Goal: Task Accomplishment & Management: Manage account settings

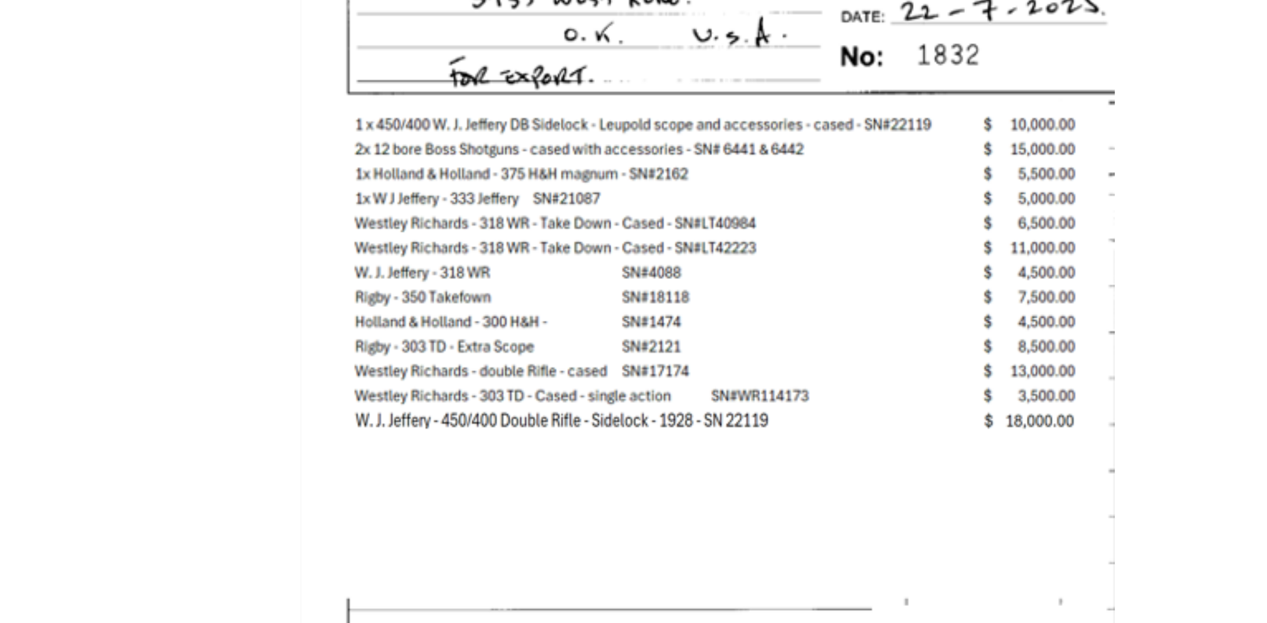
scroll to position [131, 0]
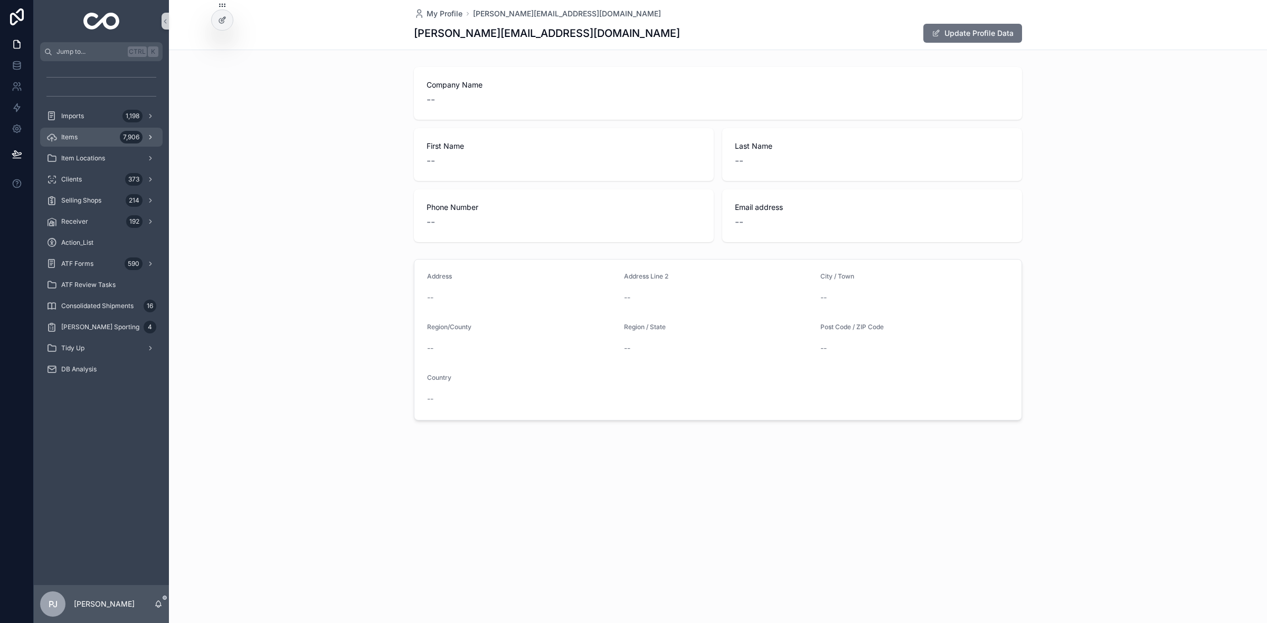
click at [82, 134] on div "Items 7,906" at bounding box center [101, 137] width 110 height 17
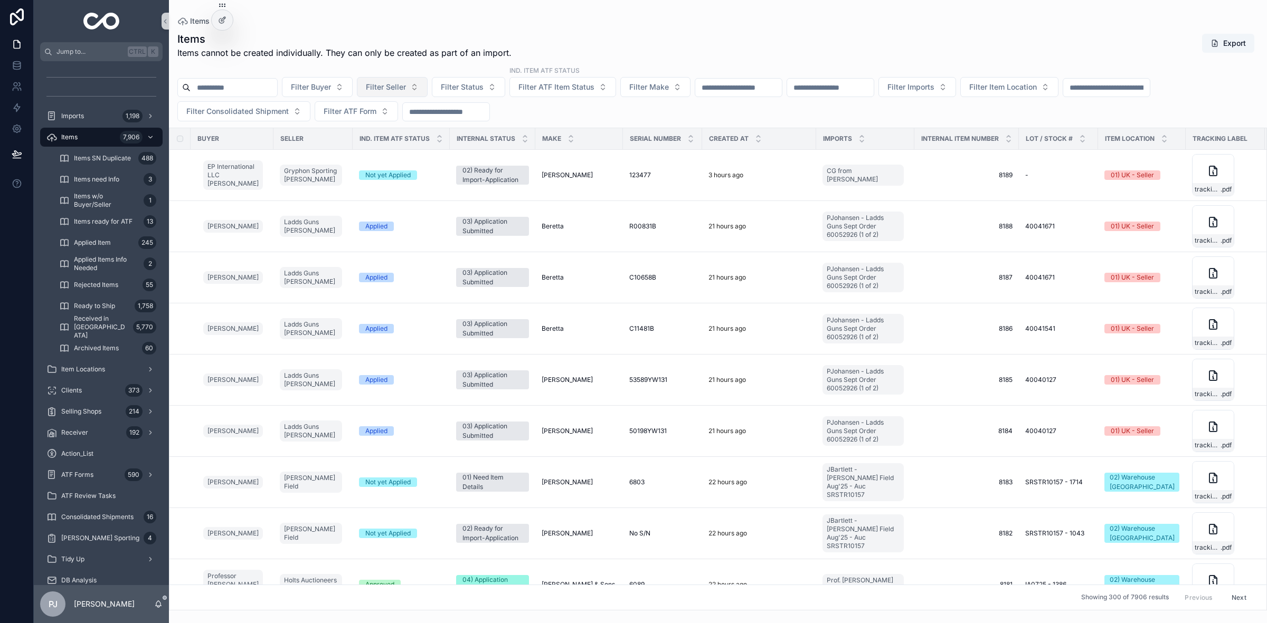
click at [395, 86] on span "Filter Seller" at bounding box center [386, 87] width 40 height 11
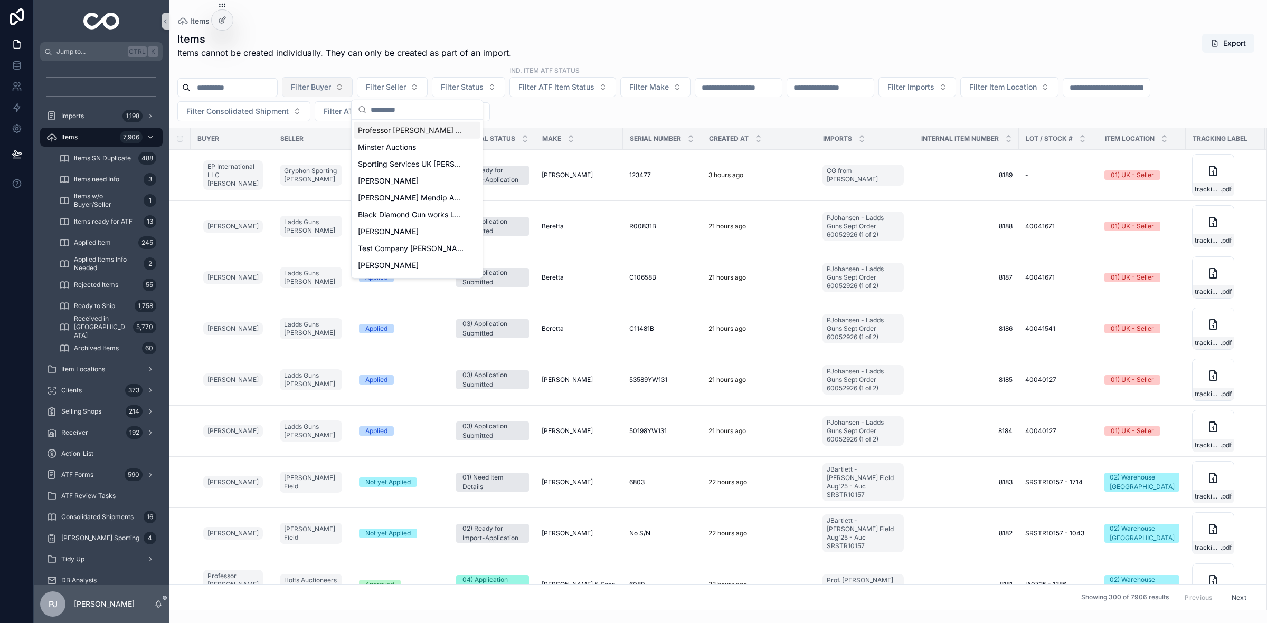
click at [342, 80] on button "Filter Buyer" at bounding box center [317, 87] width 71 height 20
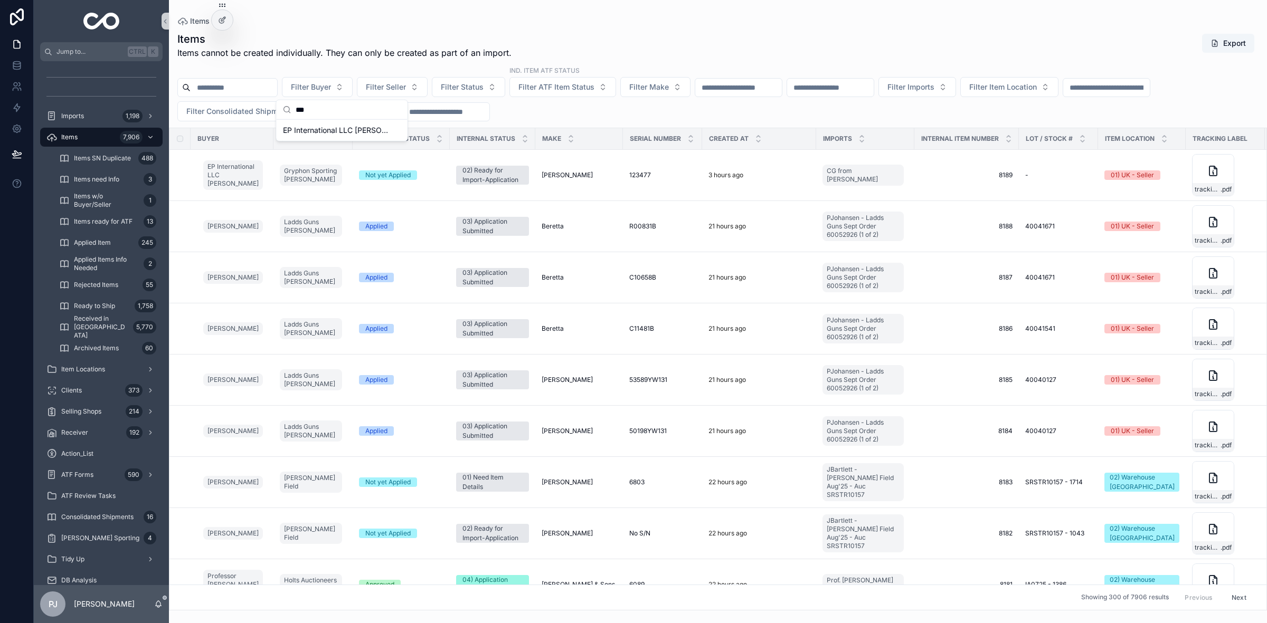
type input "****"
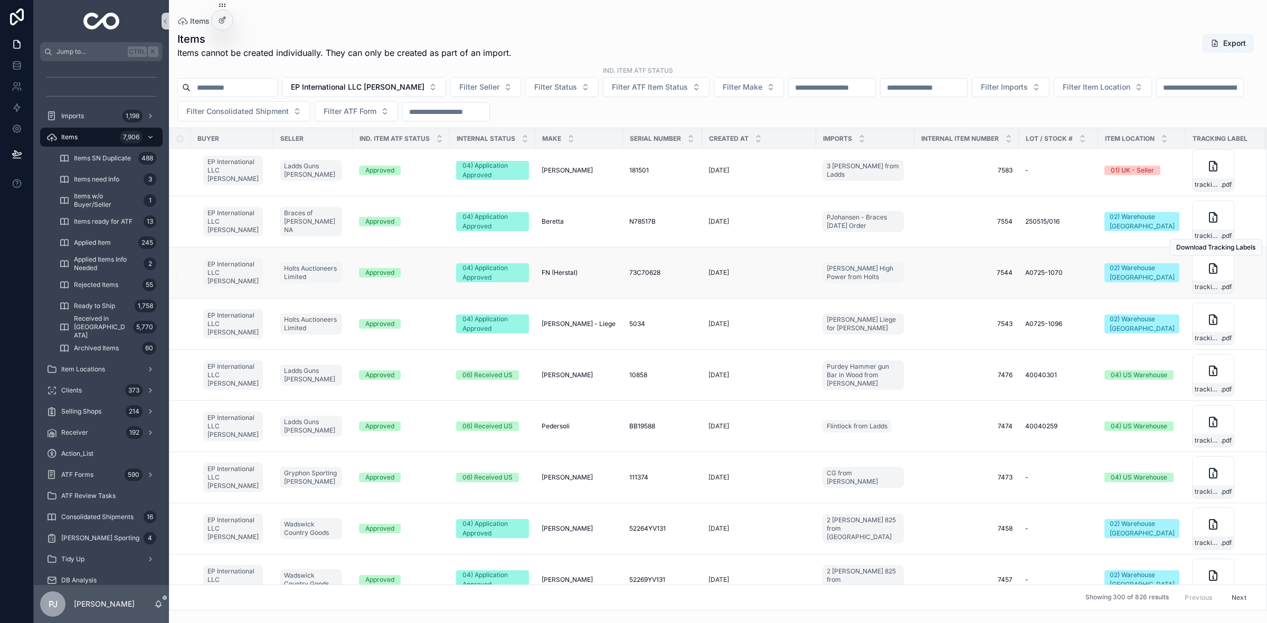
scroll to position [1186, 0]
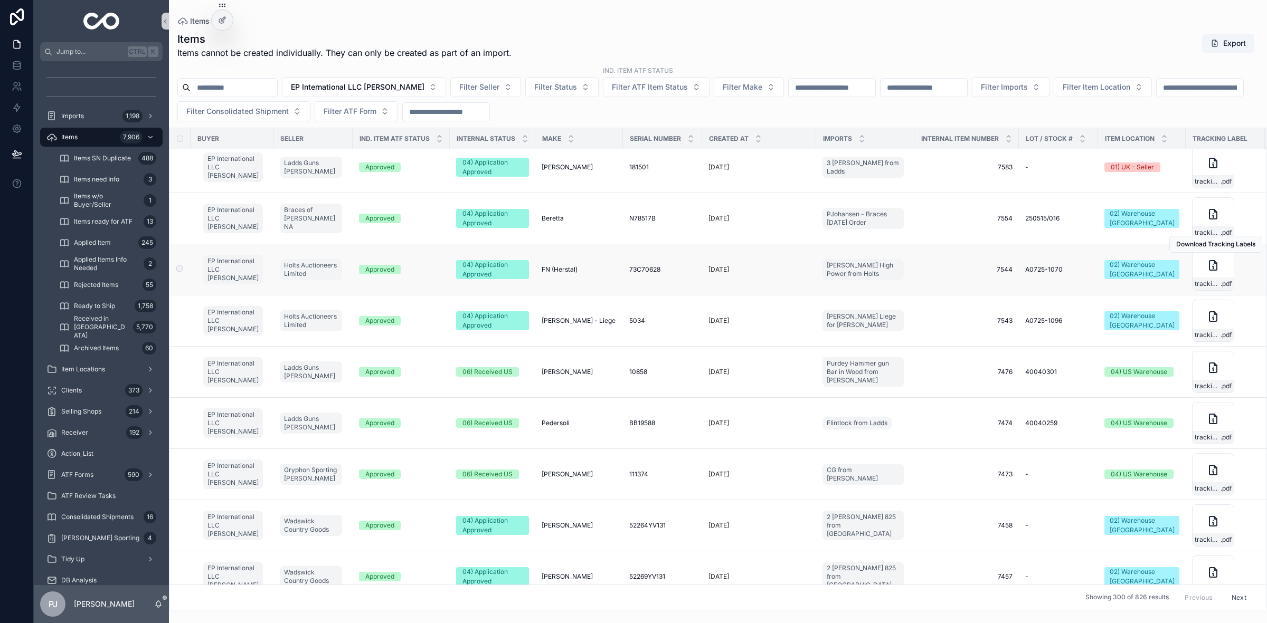
click at [413, 270] on div "Approved" at bounding box center [401, 270] width 84 height 10
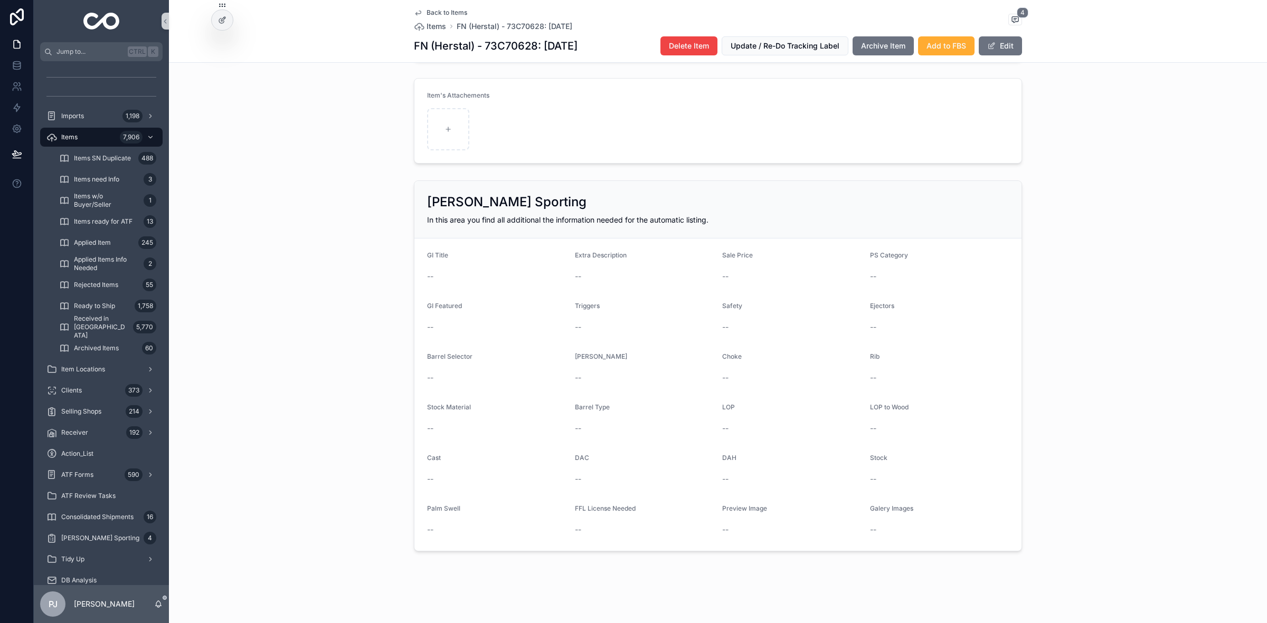
scroll to position [803, 0]
click at [456, 276] on div "--" at bounding box center [496, 276] width 139 height 11
click at [1007, 52] on button "Edit" at bounding box center [1000, 45] width 43 height 19
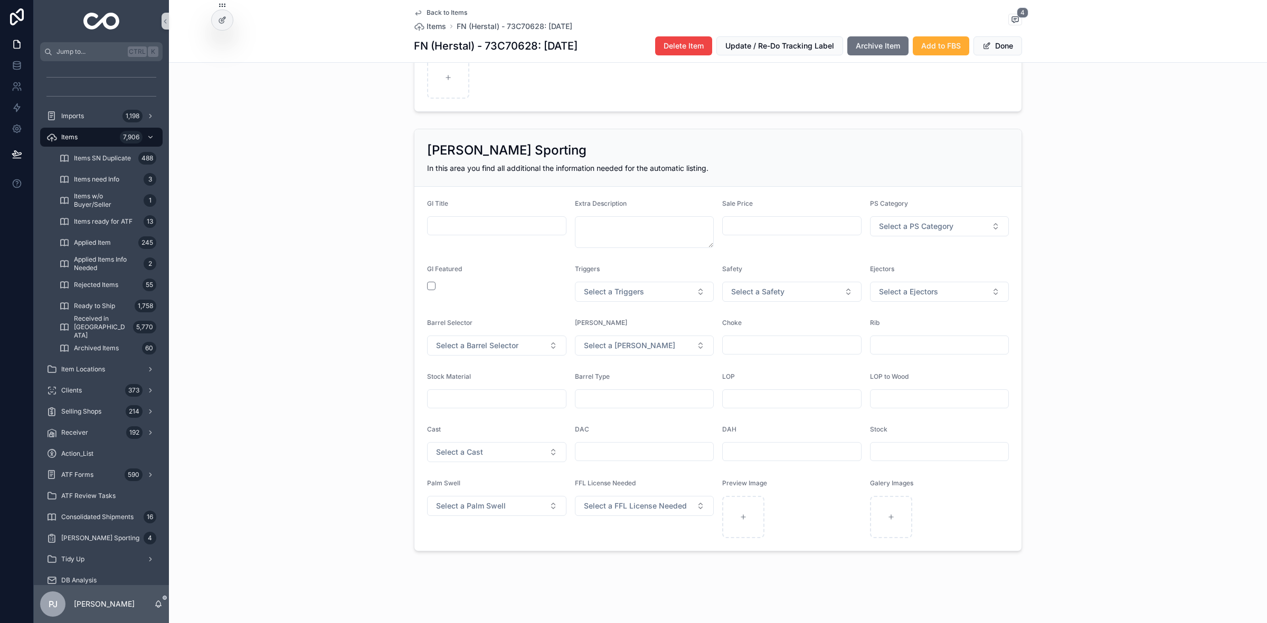
scroll to position [886, 0]
click at [502, 224] on input "scrollable content" at bounding box center [497, 226] width 138 height 15
click at [766, 228] on input "scrollable content" at bounding box center [792, 226] width 138 height 15
click at [899, 227] on span "Select a PS Category" at bounding box center [916, 226] width 74 height 11
click at [807, 245] on div "Sale Price" at bounding box center [791, 224] width 139 height 49
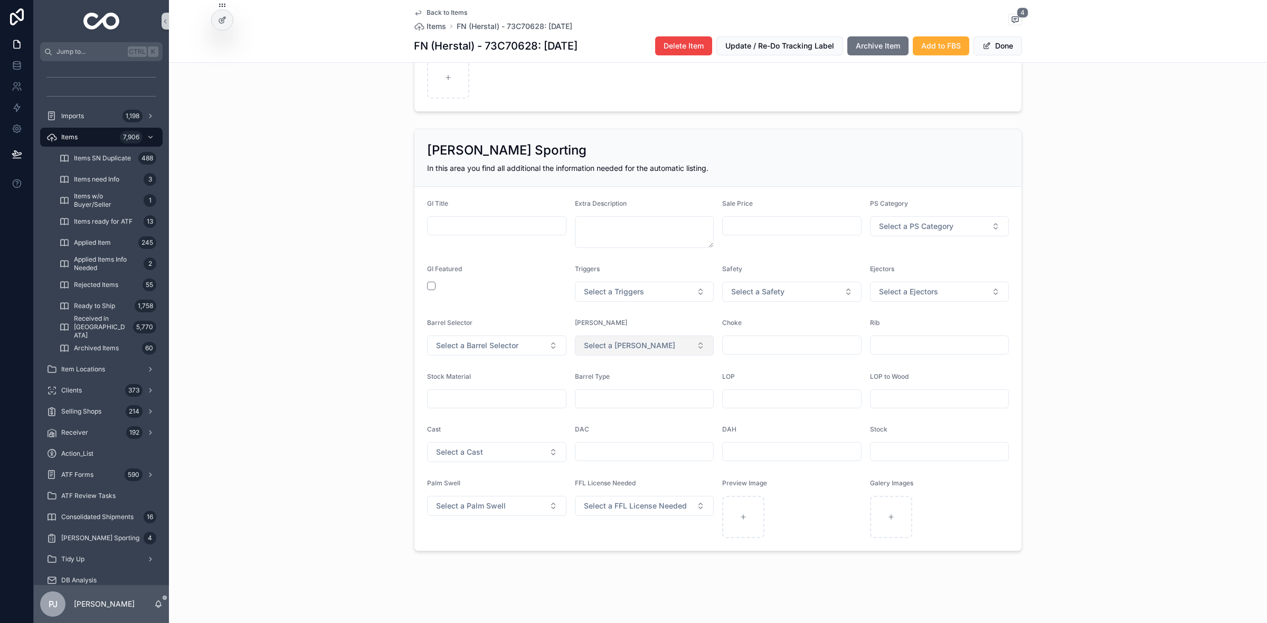
click at [582, 355] on button "Select a [PERSON_NAME]" at bounding box center [644, 346] width 139 height 20
click at [651, 316] on form "GI Title Extra Description Sale Price PS Category Select a PS Category GI Featu…" at bounding box center [717, 369] width 607 height 364
click at [750, 349] on input "scrollable content" at bounding box center [792, 345] width 138 height 15
click at [919, 314] on form "GI Title Extra Description Sale Price PS Category Select a PS Category GI Featu…" at bounding box center [717, 369] width 607 height 364
click at [906, 346] on input "scrollable content" at bounding box center [940, 345] width 138 height 15
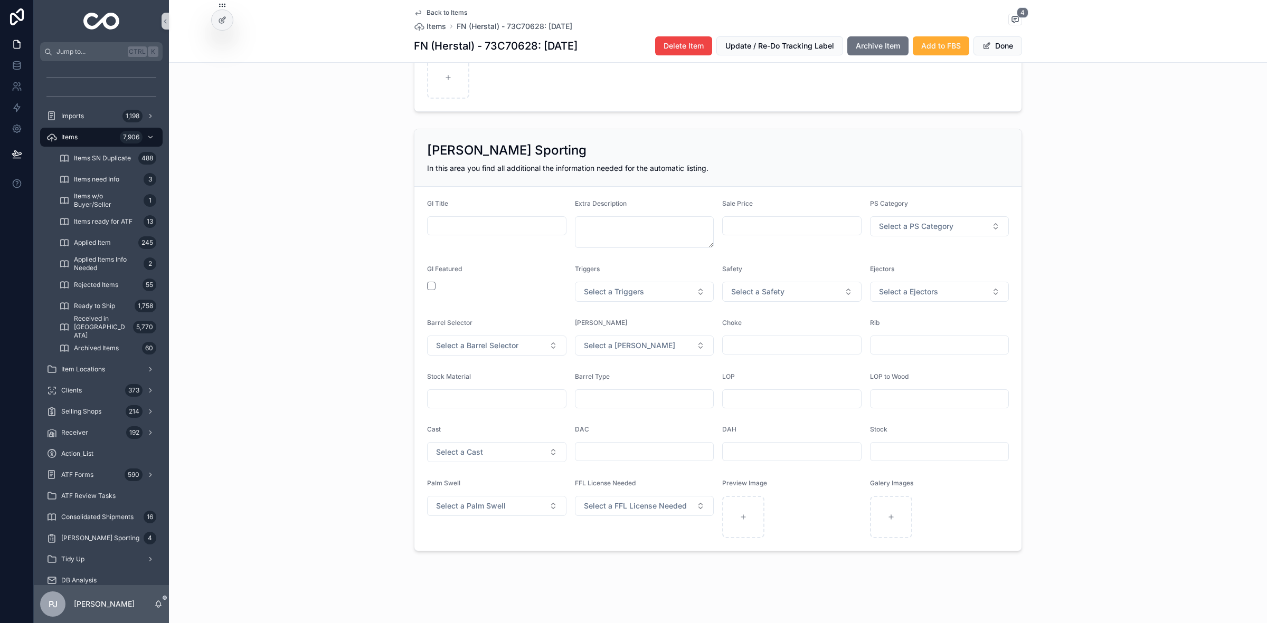
click at [996, 323] on div "Rib" at bounding box center [939, 325] width 139 height 13
click at [949, 342] on input "scrollable content" at bounding box center [940, 345] width 138 height 15
click at [969, 319] on div "Rib" at bounding box center [939, 325] width 139 height 13
click at [500, 454] on button "Select a Cast" at bounding box center [496, 452] width 139 height 20
click at [509, 420] on form "GI Title Extra Description Sale Price PS Category Select a PS Category GI Featu…" at bounding box center [717, 369] width 607 height 364
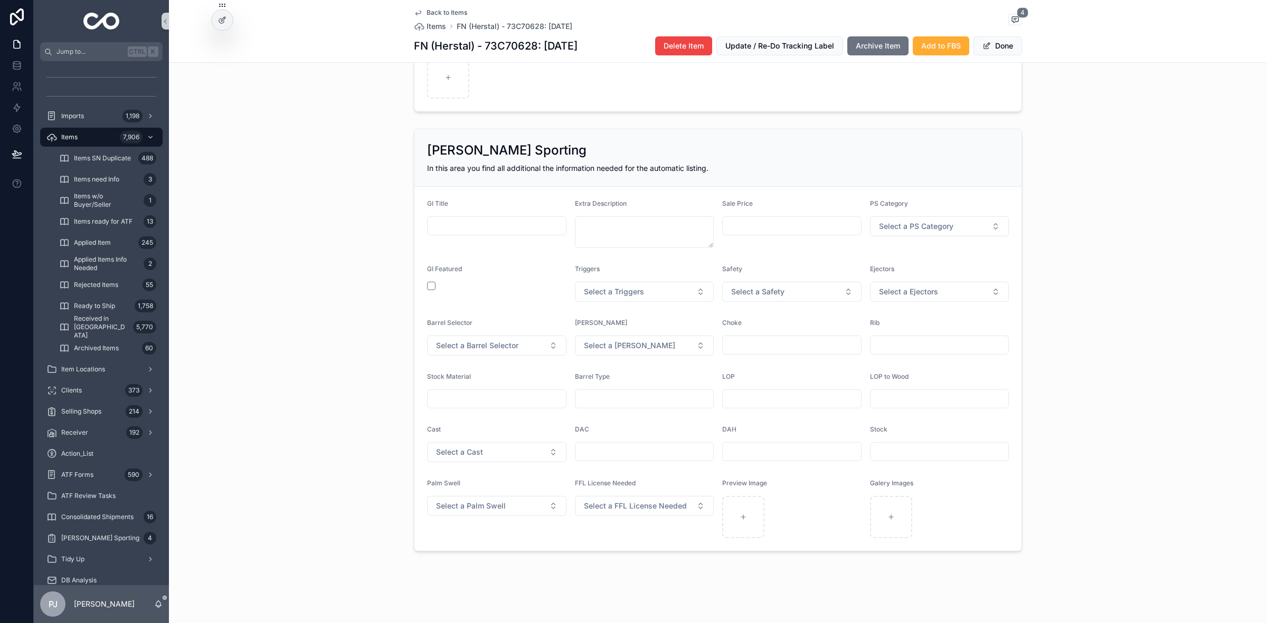
click at [664, 445] on input "scrollable content" at bounding box center [644, 452] width 138 height 15
type input "*"
click at [895, 457] on input "scrollable content" at bounding box center [940, 452] width 138 height 15
drag, startPoint x: 309, startPoint y: 455, endPoint x: 309, endPoint y: 448, distance: 7.4
click at [309, 455] on div "[PERSON_NAME] Sporting In this area you find all additional the information nee…" at bounding box center [718, 340] width 1098 height 431
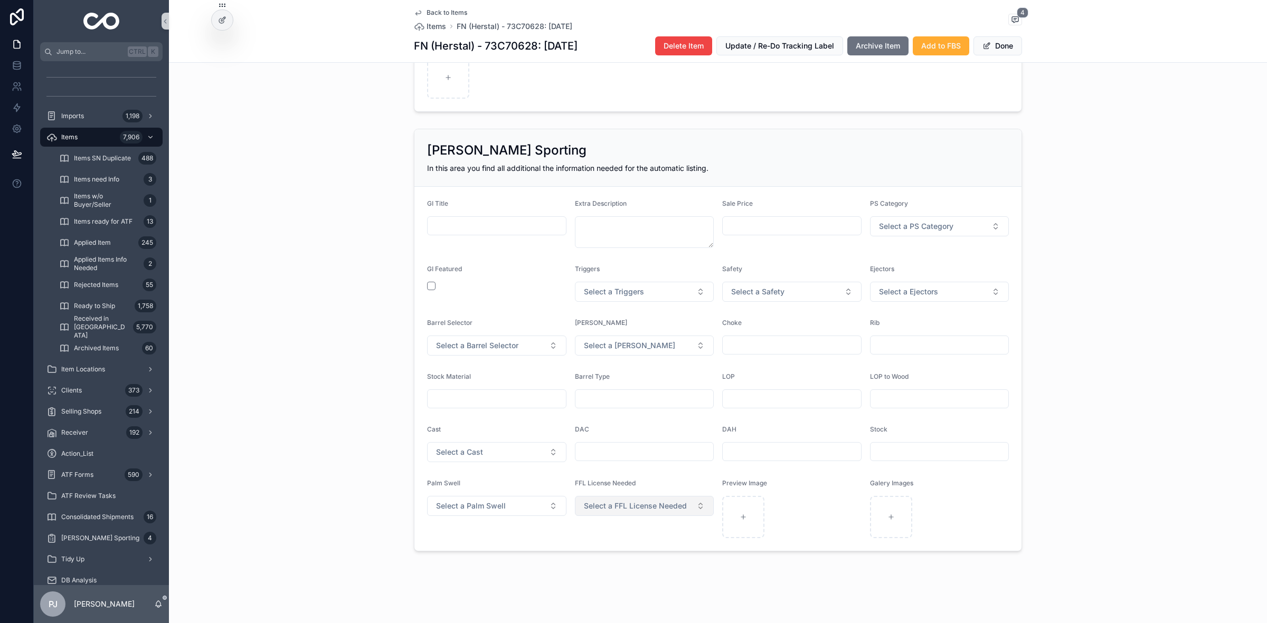
click at [619, 512] on button "Select a FFL License Needed" at bounding box center [644, 506] width 139 height 20
click at [787, 512] on div "scrollable content" at bounding box center [791, 517] width 139 height 42
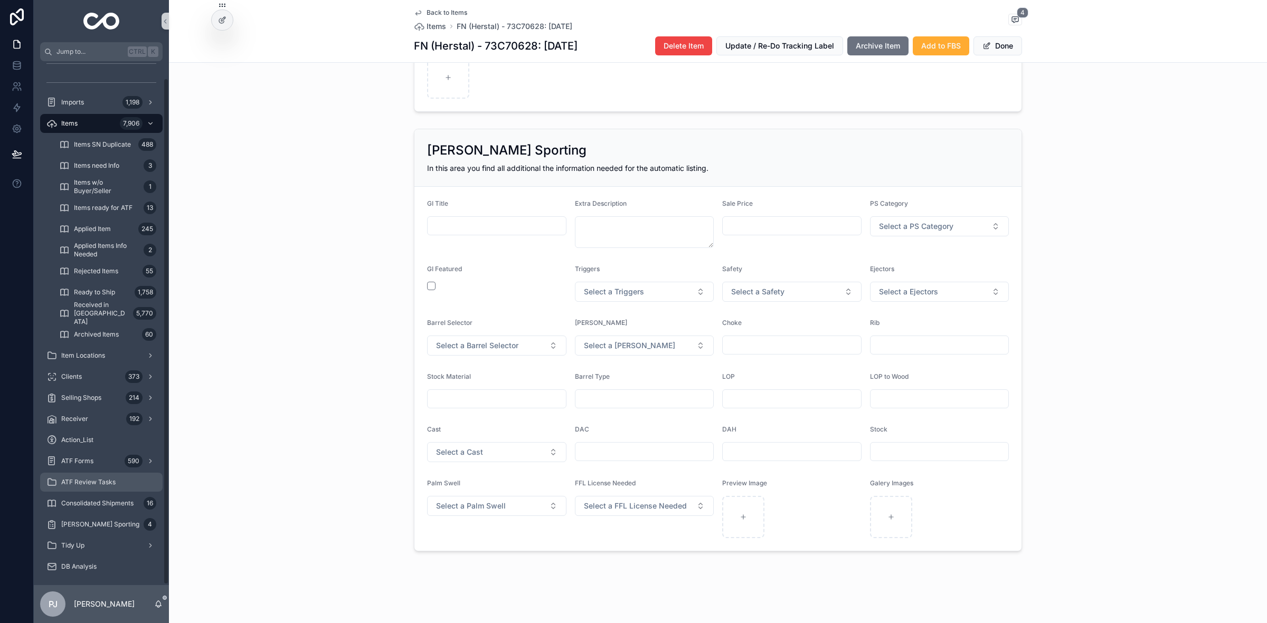
scroll to position [17, 0]
click at [97, 529] on link "[PERSON_NAME] Sporting 4" at bounding box center [101, 521] width 122 height 19
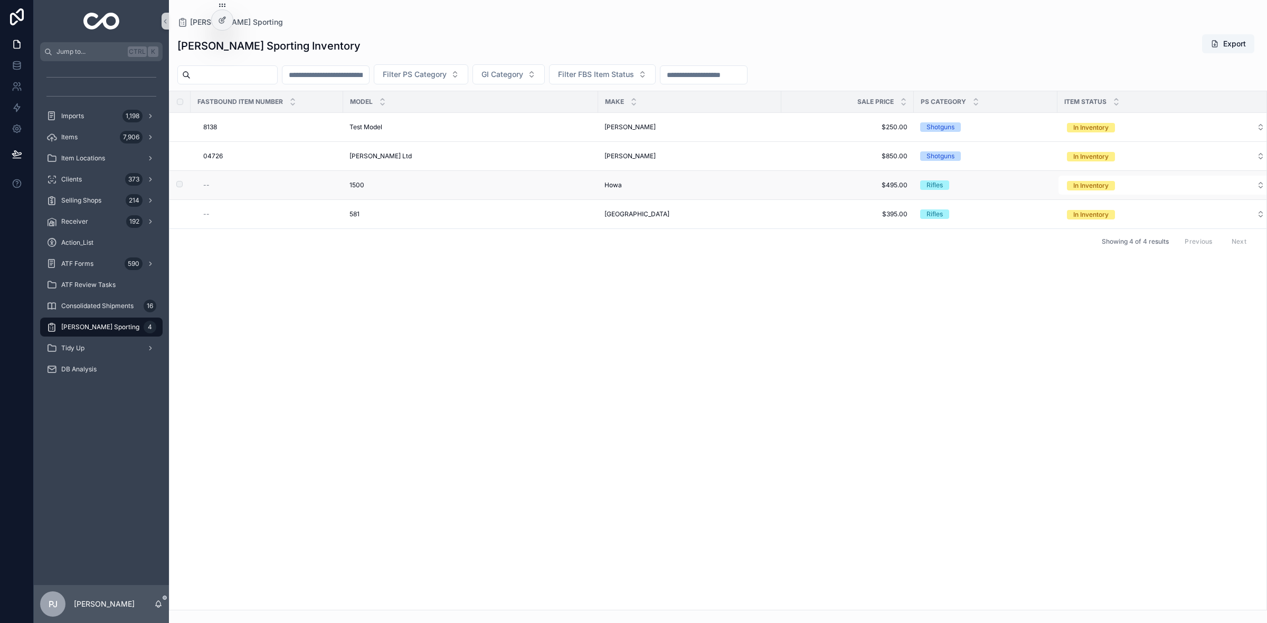
click at [618, 185] on span "Howa" at bounding box center [612, 185] width 17 height 8
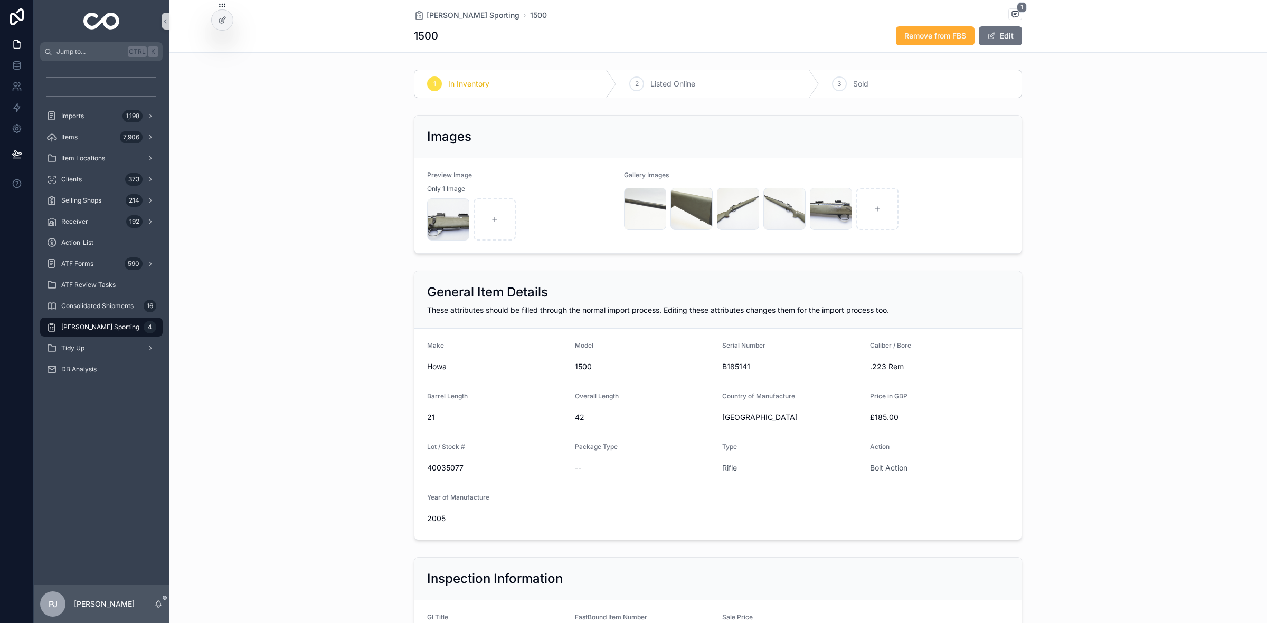
click at [732, 370] on span "B185141" at bounding box center [791, 367] width 139 height 11
copy span "B185141"
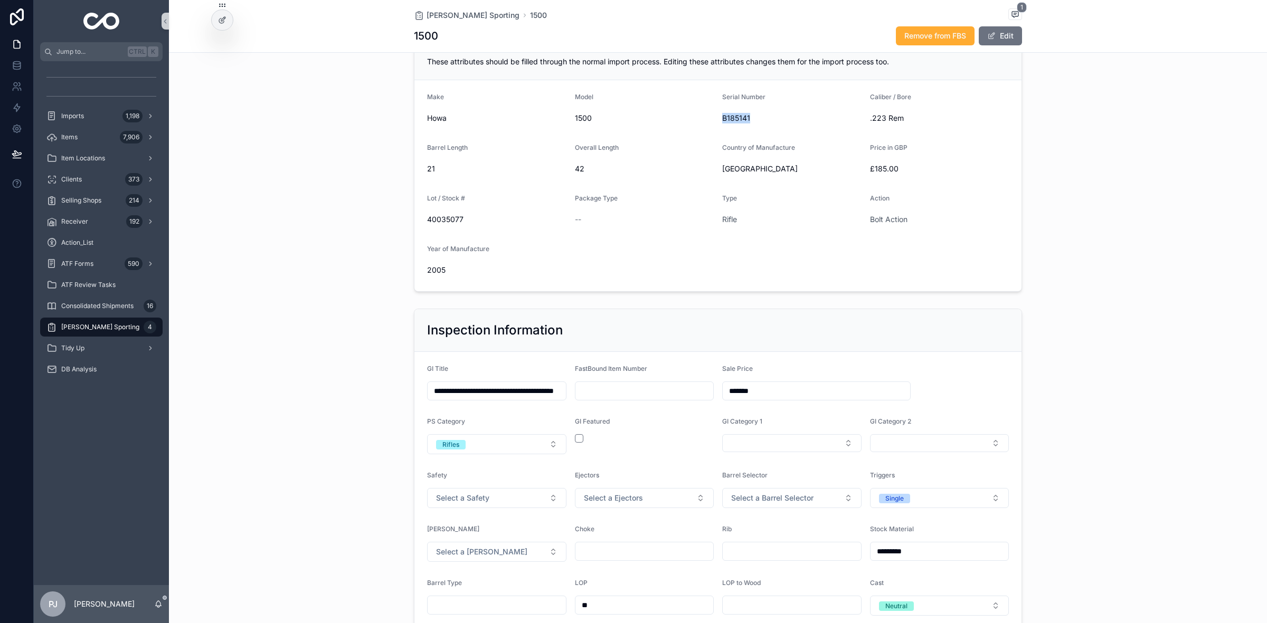
scroll to position [396, 0]
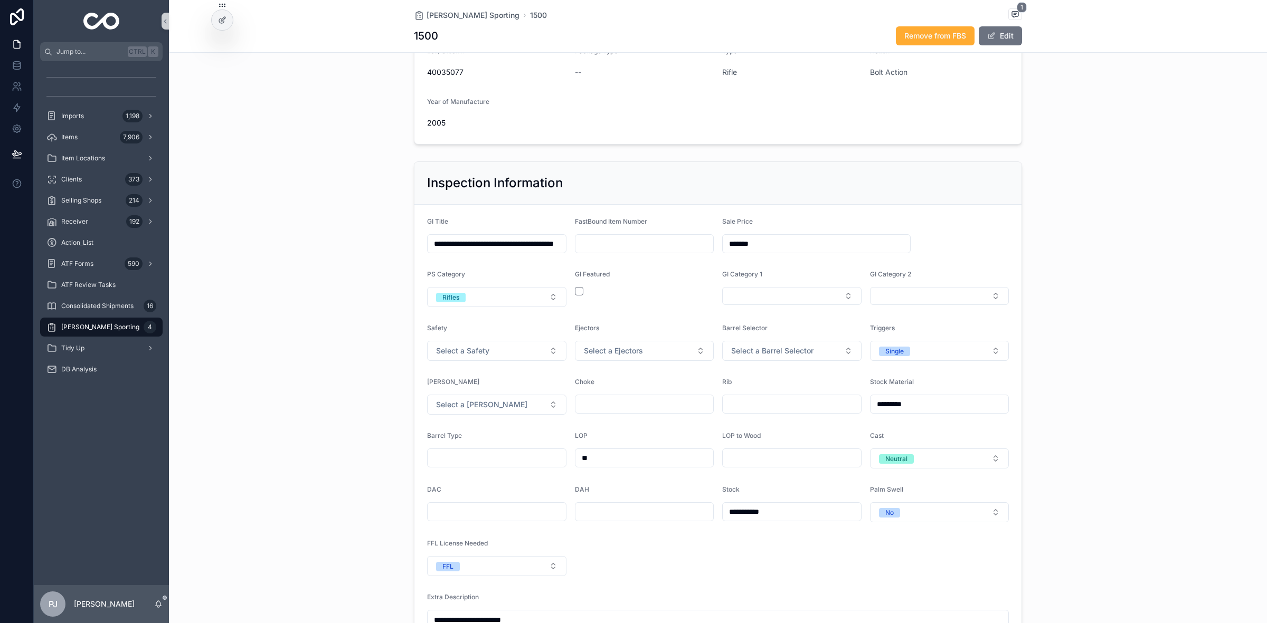
click at [611, 246] on input "scrollable content" at bounding box center [644, 244] width 138 height 15
type input "*****"
click at [975, 233] on form "**********" at bounding box center [717, 430] width 607 height 450
click at [755, 301] on button "Select Button" at bounding box center [791, 296] width 139 height 18
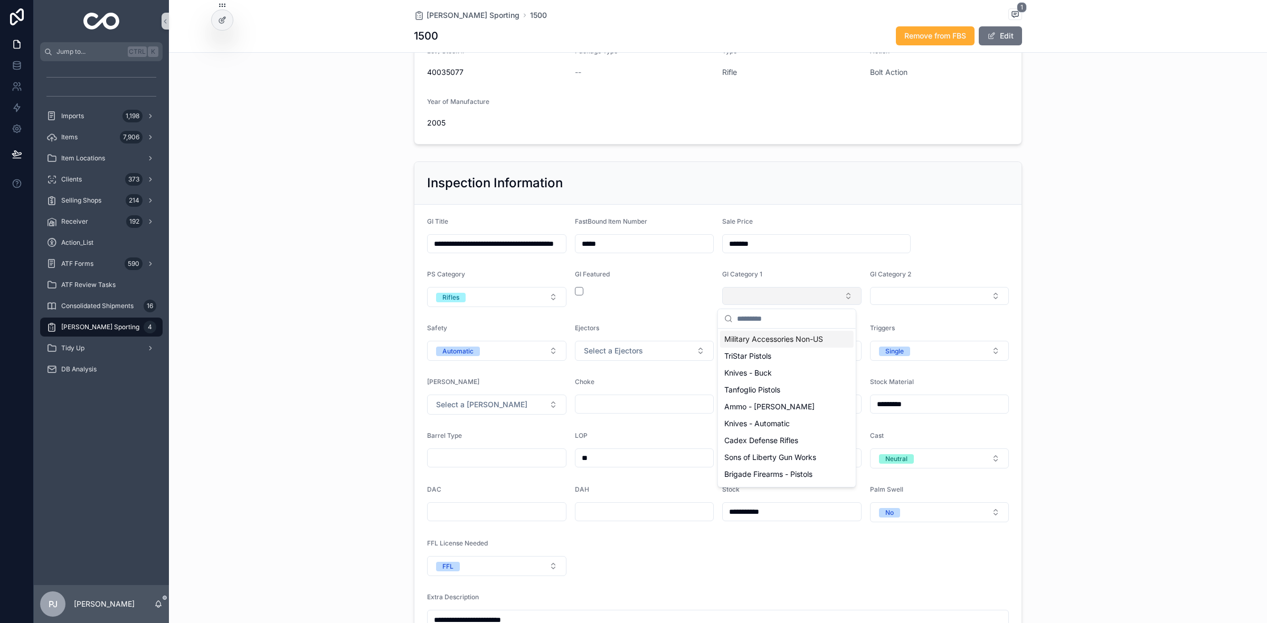
type input "*"
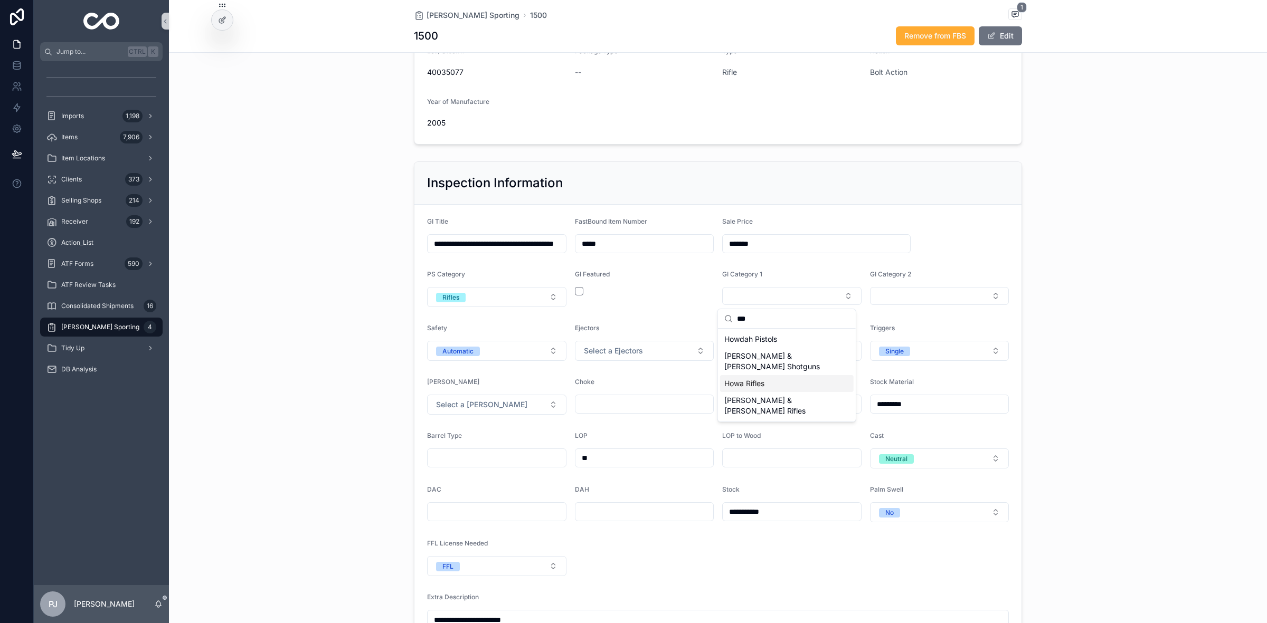
type input "***"
click at [744, 379] on span "Howa Rifles" at bounding box center [744, 384] width 40 height 11
click at [908, 295] on button "Select Button" at bounding box center [939, 296] width 139 height 18
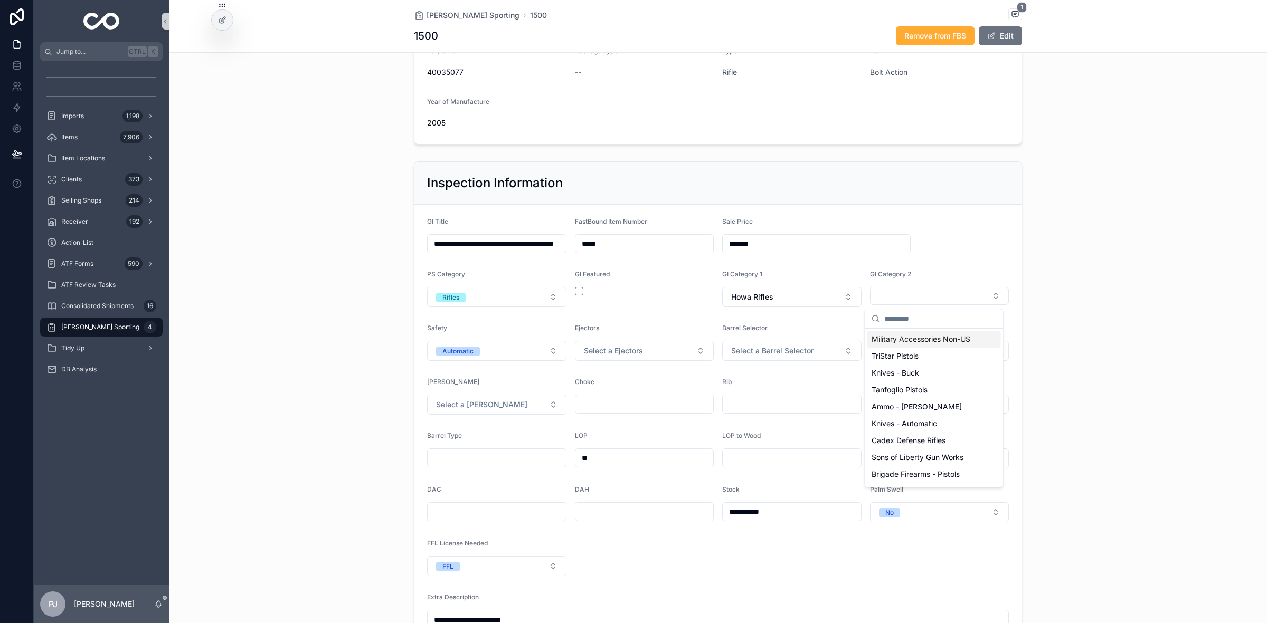
click at [1127, 296] on div "**********" at bounding box center [718, 408] width 1098 height 502
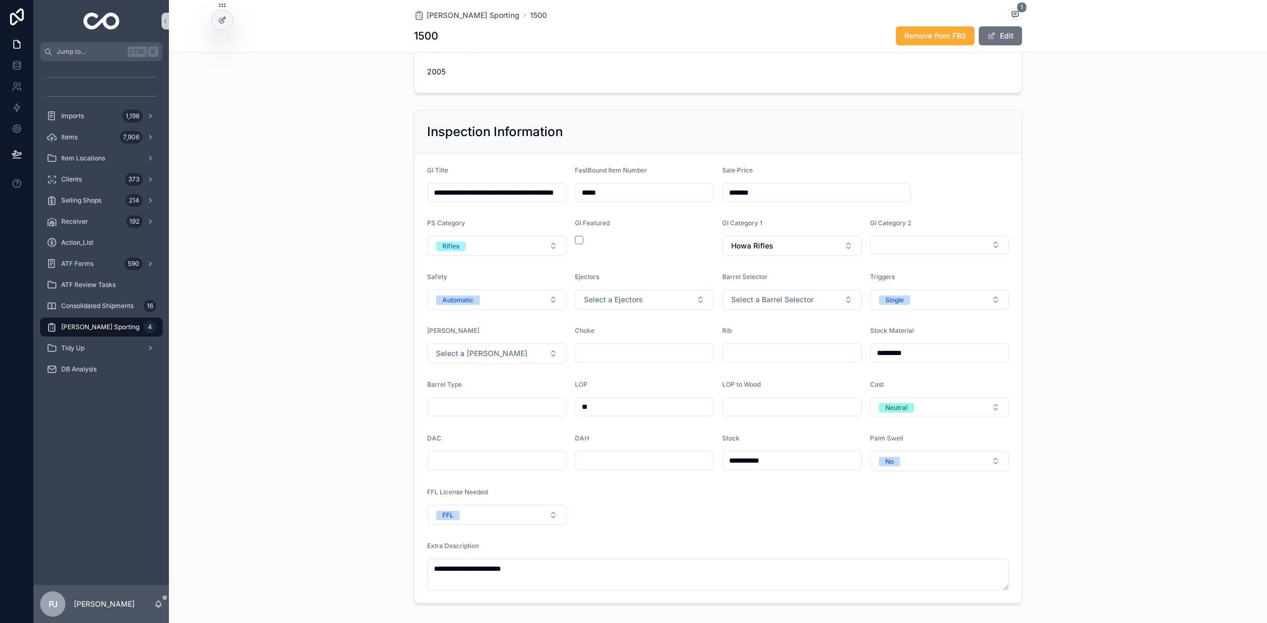
scroll to position [462, 0]
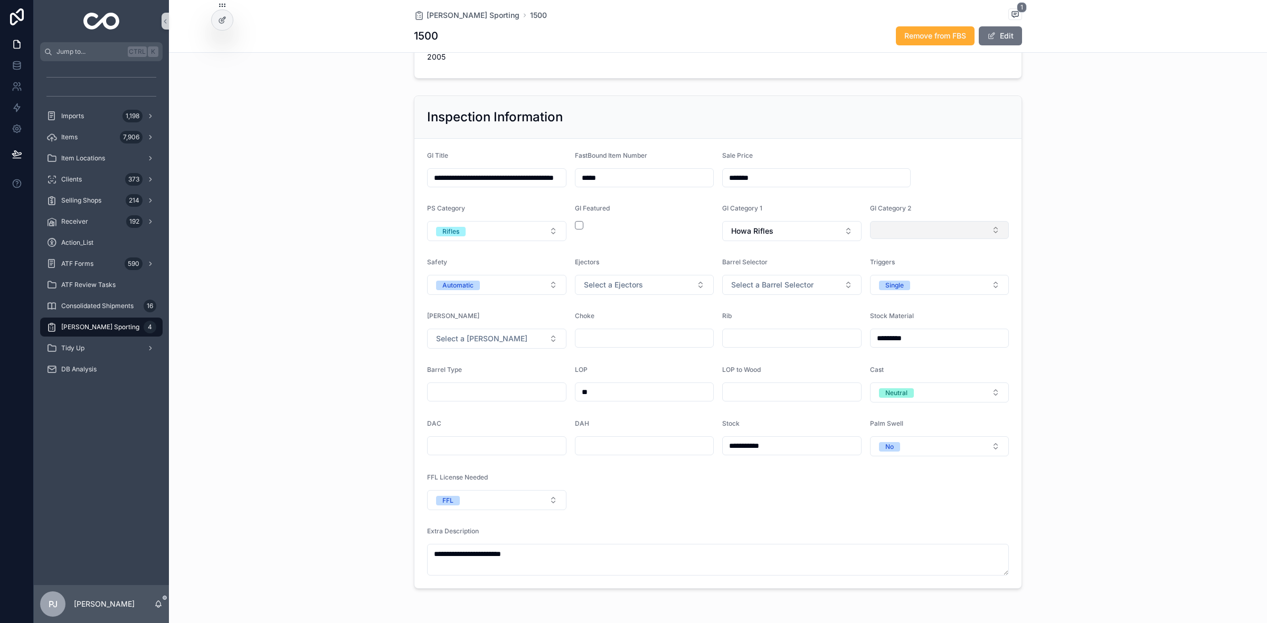
click at [881, 237] on button "Select Button" at bounding box center [939, 230] width 139 height 18
type input "****"
click at [881, 237] on button "Select Button" at bounding box center [939, 230] width 139 height 18
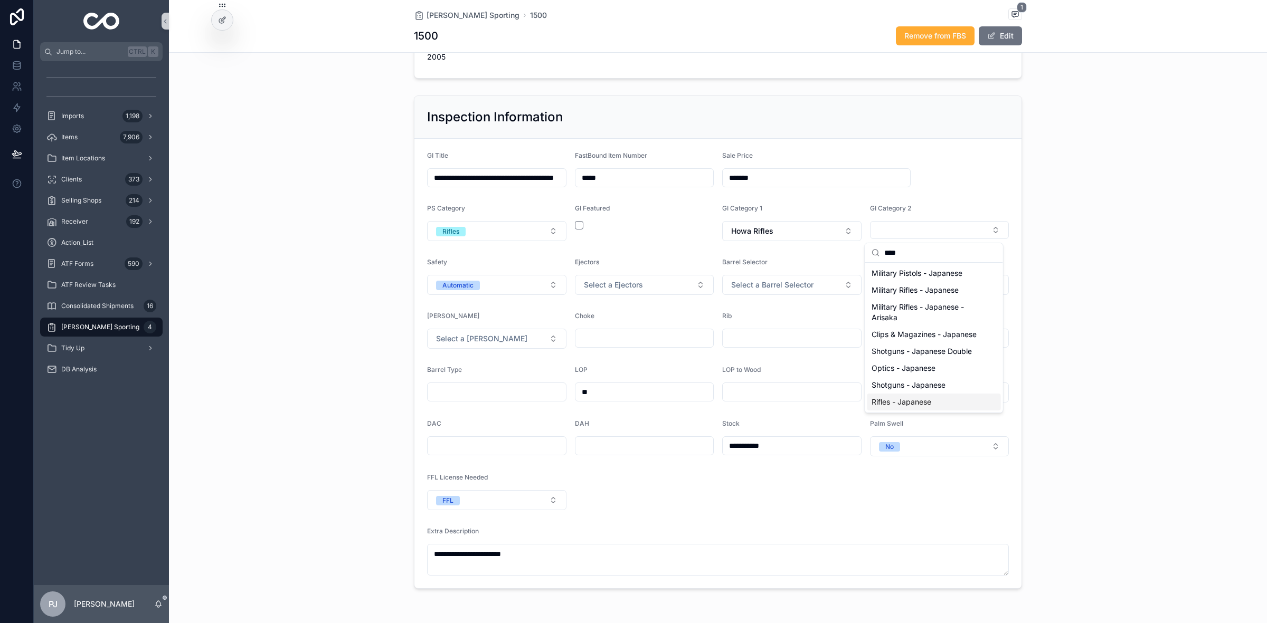
type input "****"
click at [924, 402] on span "Rifles - Japanese" at bounding box center [902, 402] width 60 height 11
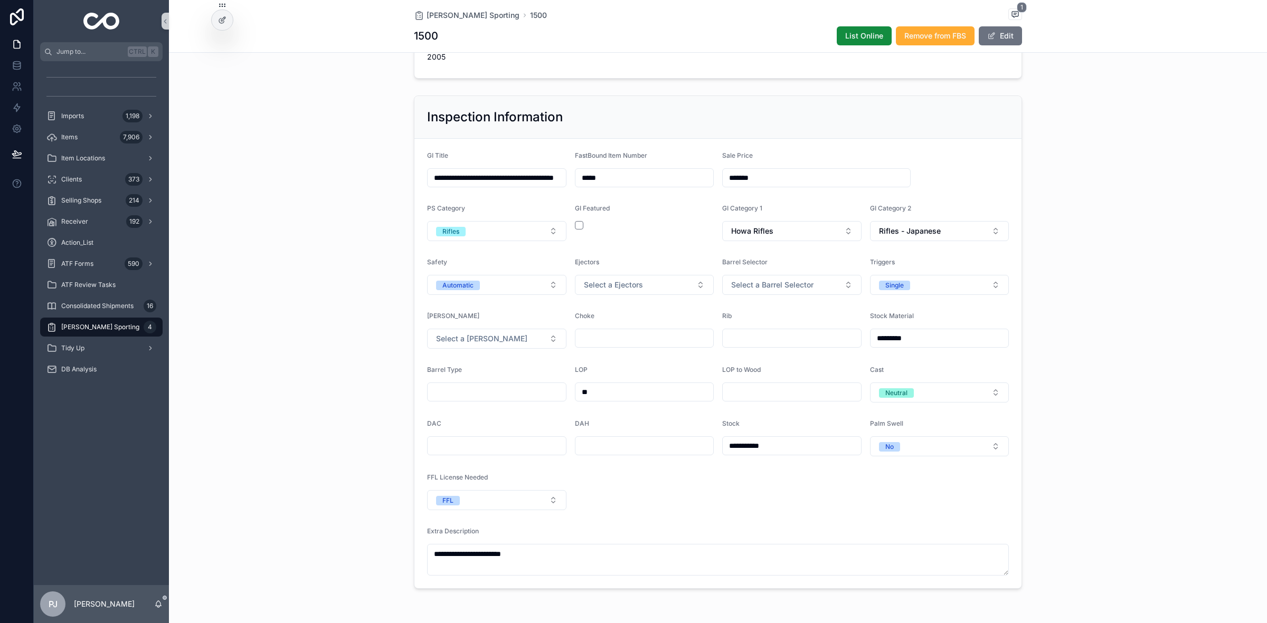
click at [631, 342] on input "scrollable content" at bounding box center [644, 338] width 138 height 15
click at [1114, 287] on div "**********" at bounding box center [718, 342] width 1098 height 502
click at [606, 341] on input "scrollable content" at bounding box center [644, 338] width 138 height 15
type input "*"
click at [732, 341] on input "scrollable content" at bounding box center [792, 338] width 138 height 15
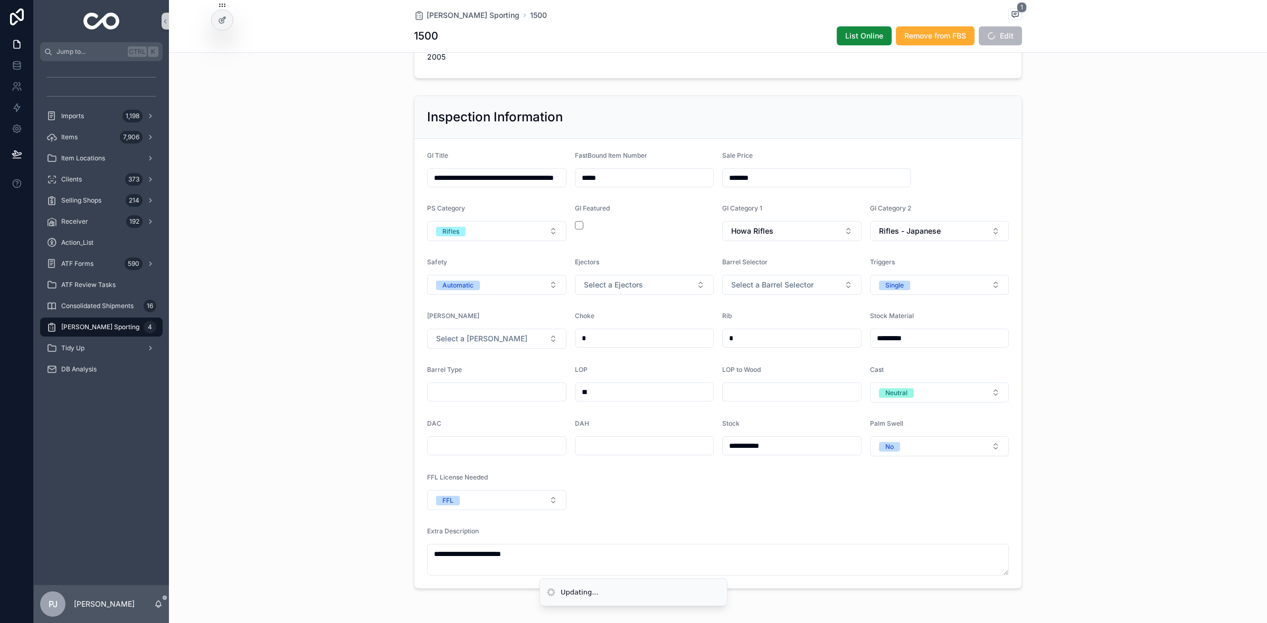
type input "*"
click at [478, 391] on input "scrollable content" at bounding box center [497, 392] width 138 height 15
type input "*"
click at [734, 396] on input "scrollable content" at bounding box center [792, 392] width 138 height 15
type input "*"
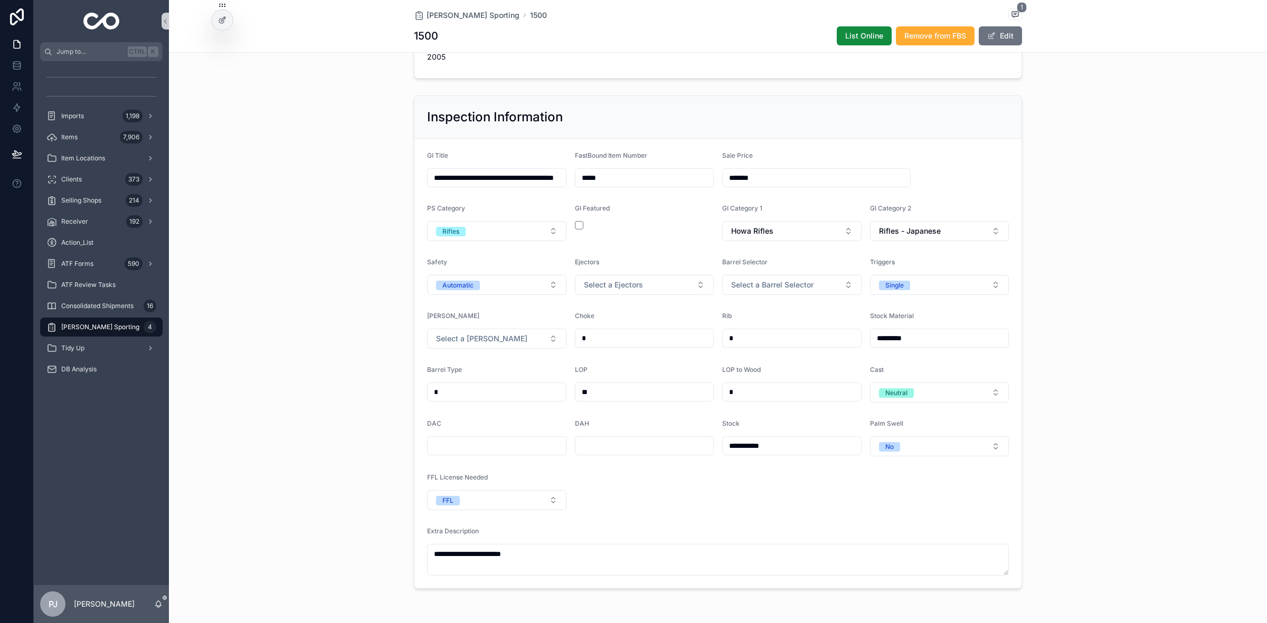
click at [532, 453] on input "scrollable content" at bounding box center [497, 446] width 138 height 15
type input "*"
click at [616, 451] on input "scrollable content" at bounding box center [644, 446] width 138 height 15
type input "*"
click at [759, 500] on form "**********" at bounding box center [717, 364] width 607 height 450
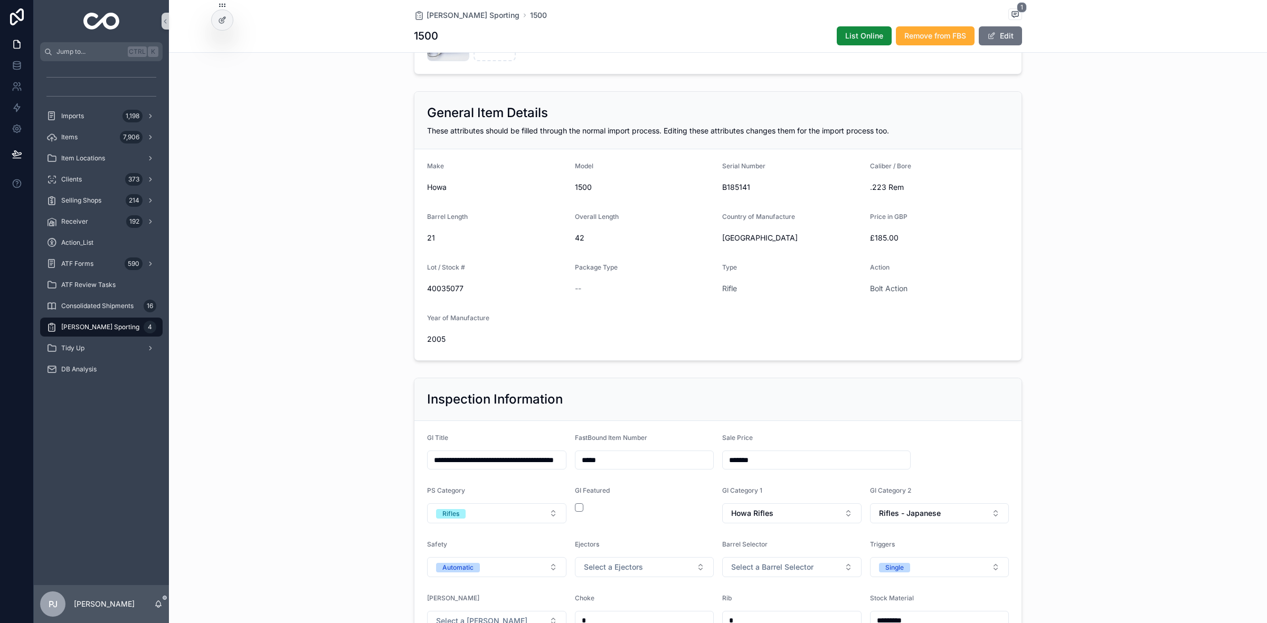
scroll to position [107, 0]
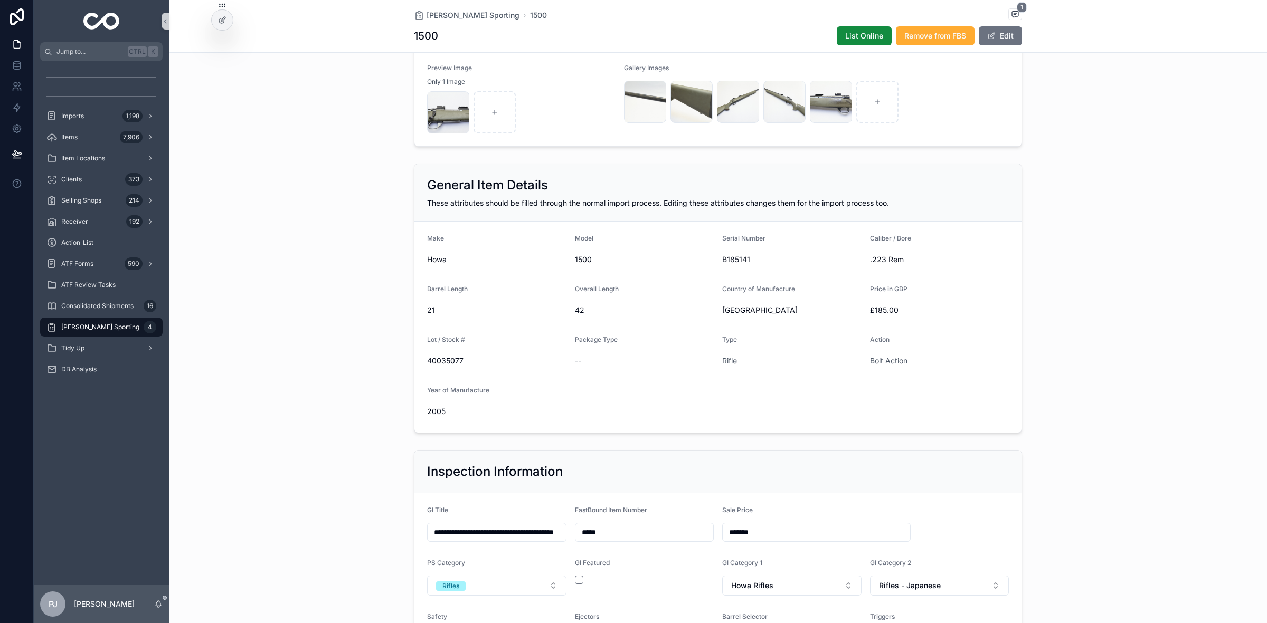
click at [1107, 200] on div "General Item Details These attributes should be filled through the normal impor…" at bounding box center [718, 298] width 1098 height 278
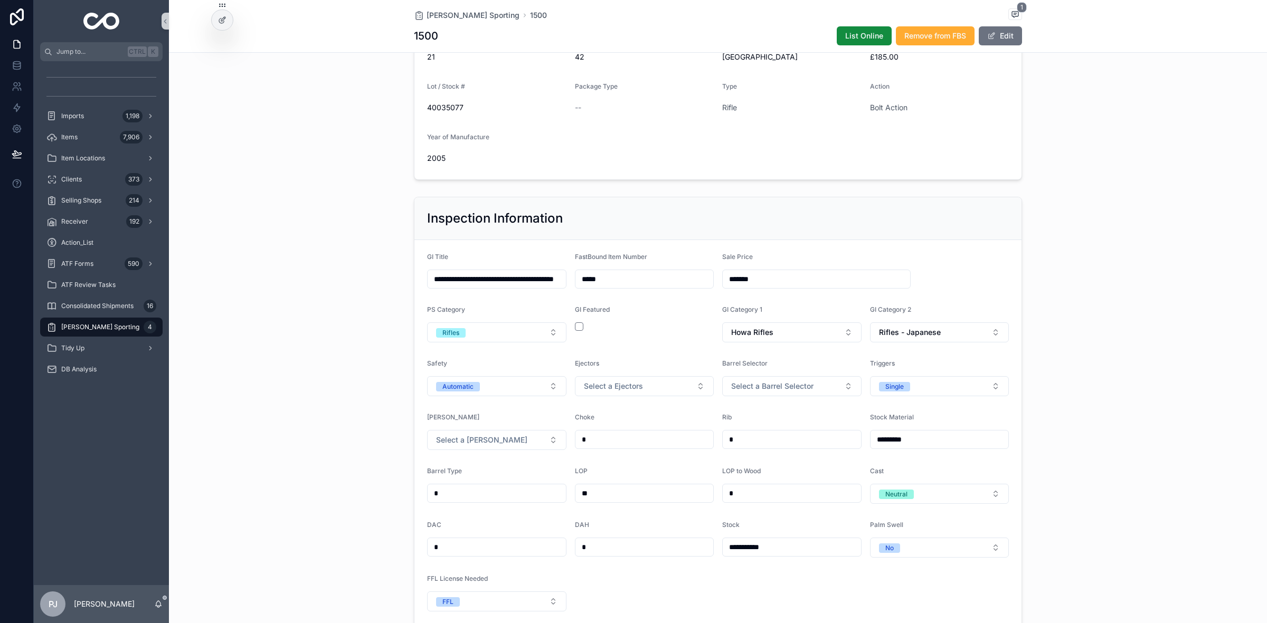
scroll to position [371, 0]
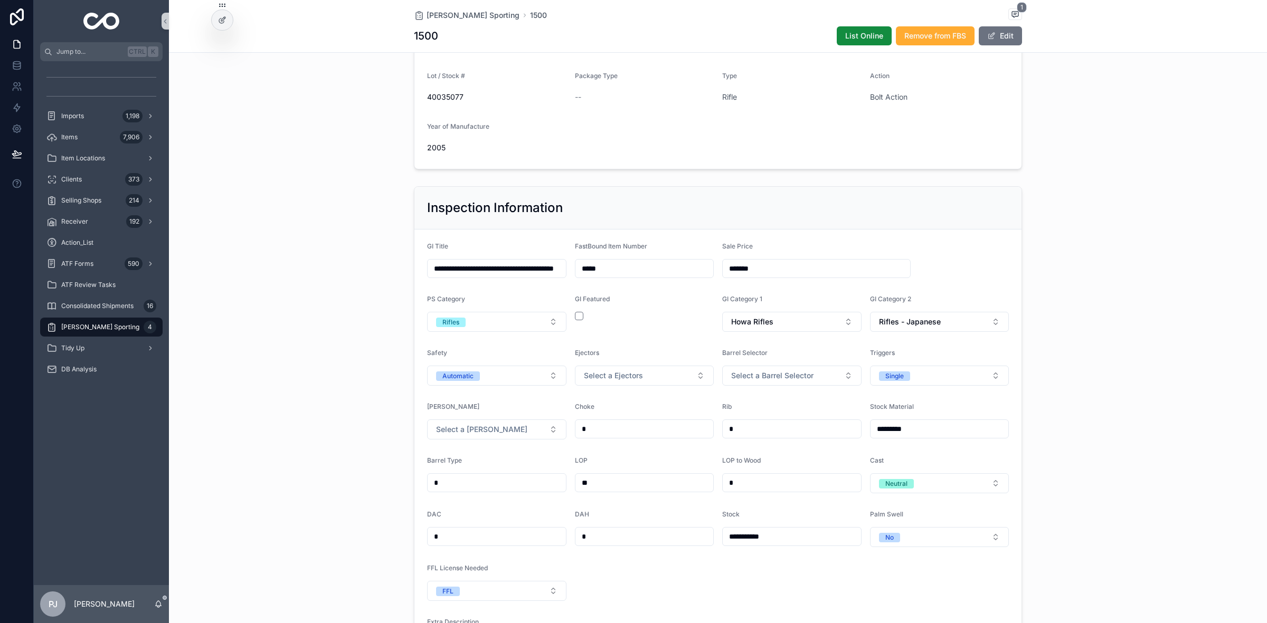
click at [1094, 230] on div "**********" at bounding box center [718, 433] width 1098 height 502
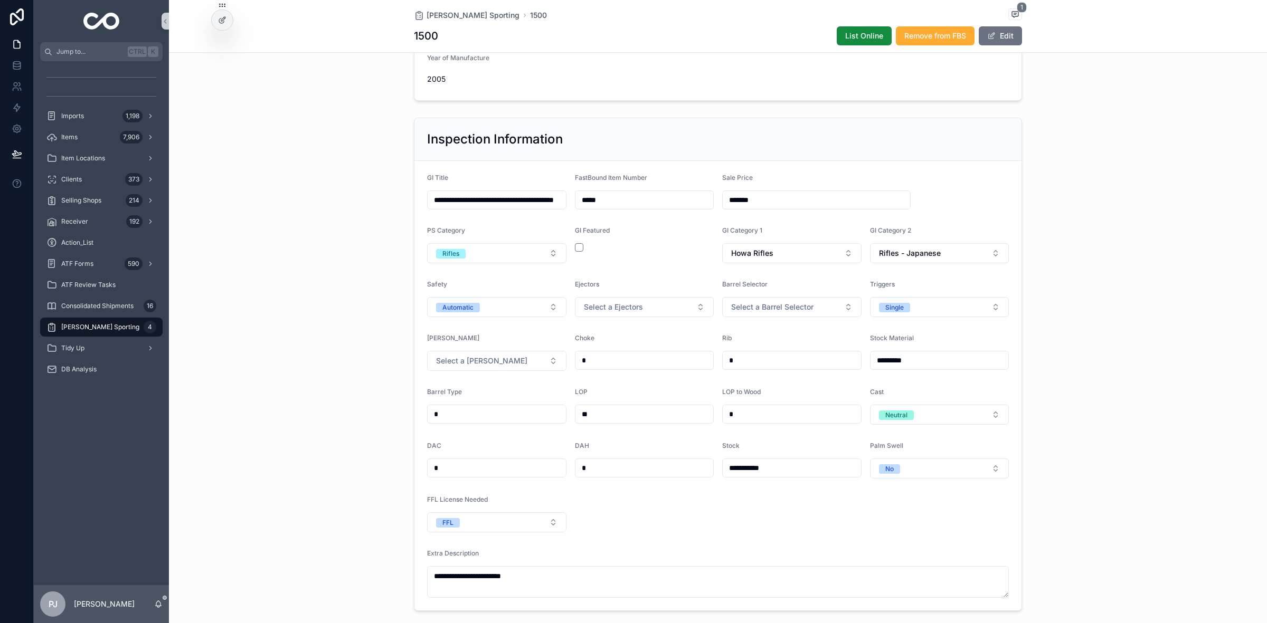
scroll to position [503, 0]
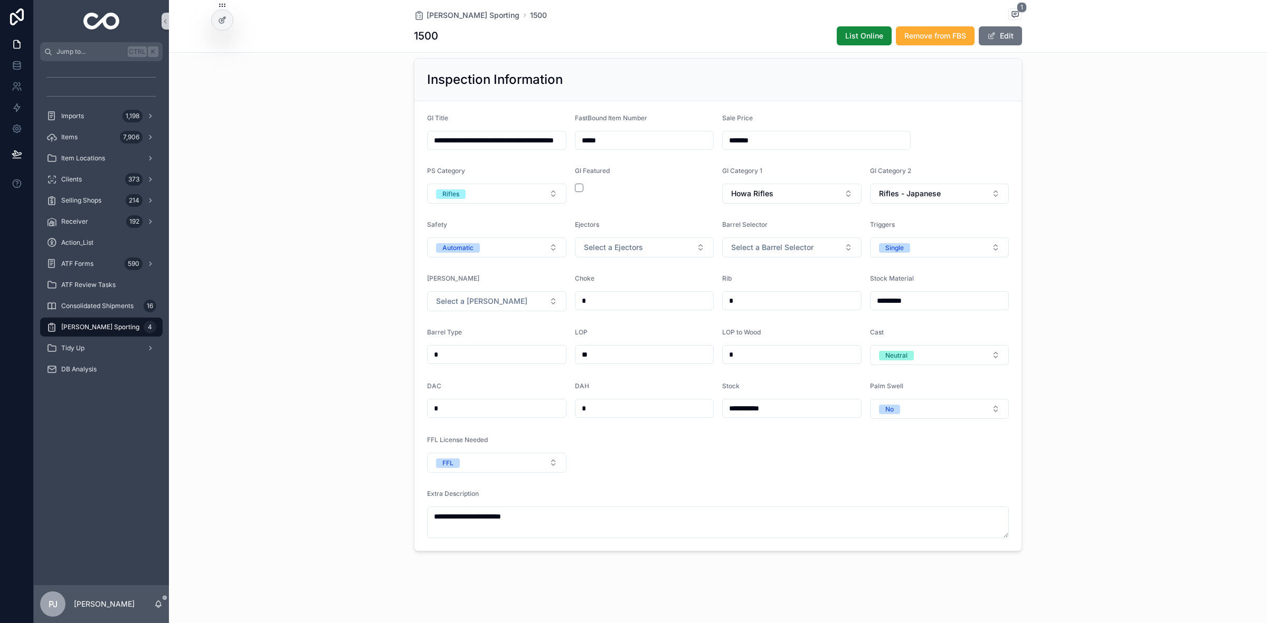
click at [78, 318] on link "[PERSON_NAME] Sporting 4" at bounding box center [101, 327] width 122 height 19
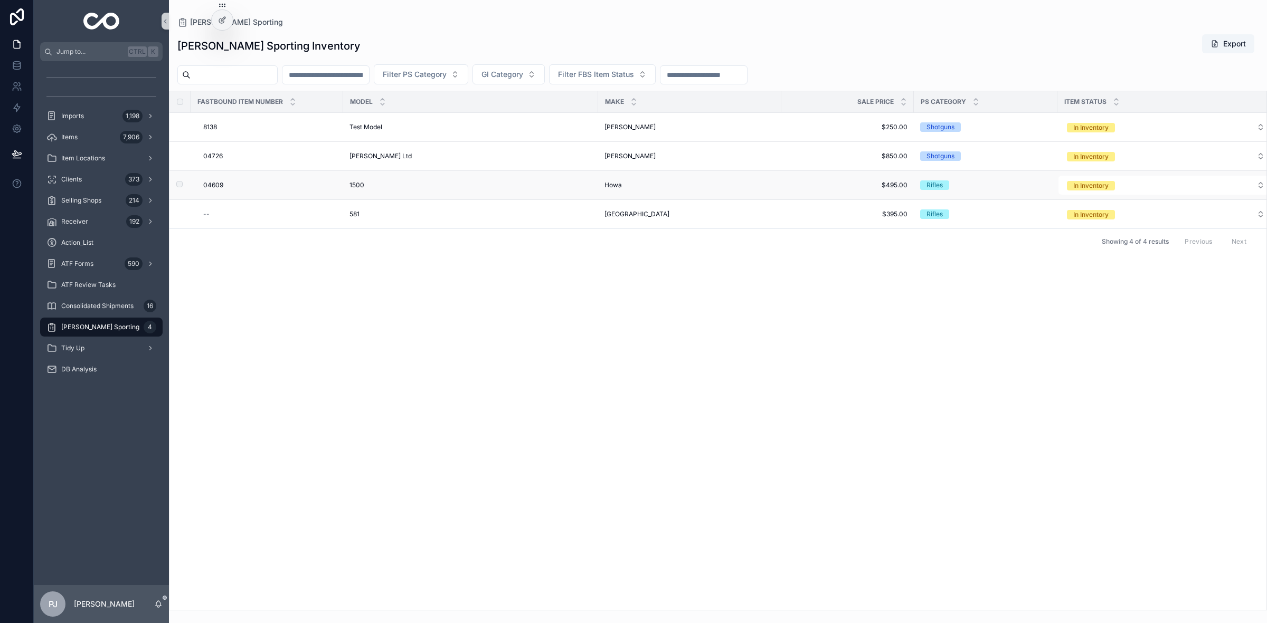
click at [614, 190] on span "Howa" at bounding box center [612, 185] width 17 height 8
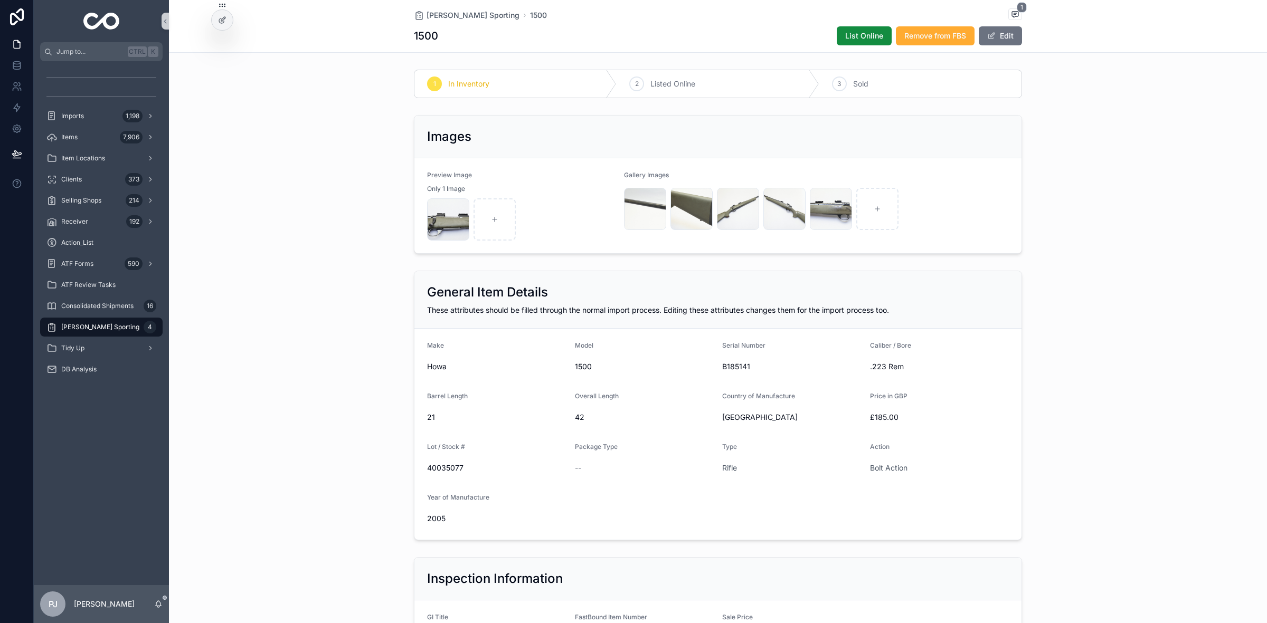
click at [111, 325] on span "[PERSON_NAME] Sporting" at bounding box center [100, 327] width 78 height 8
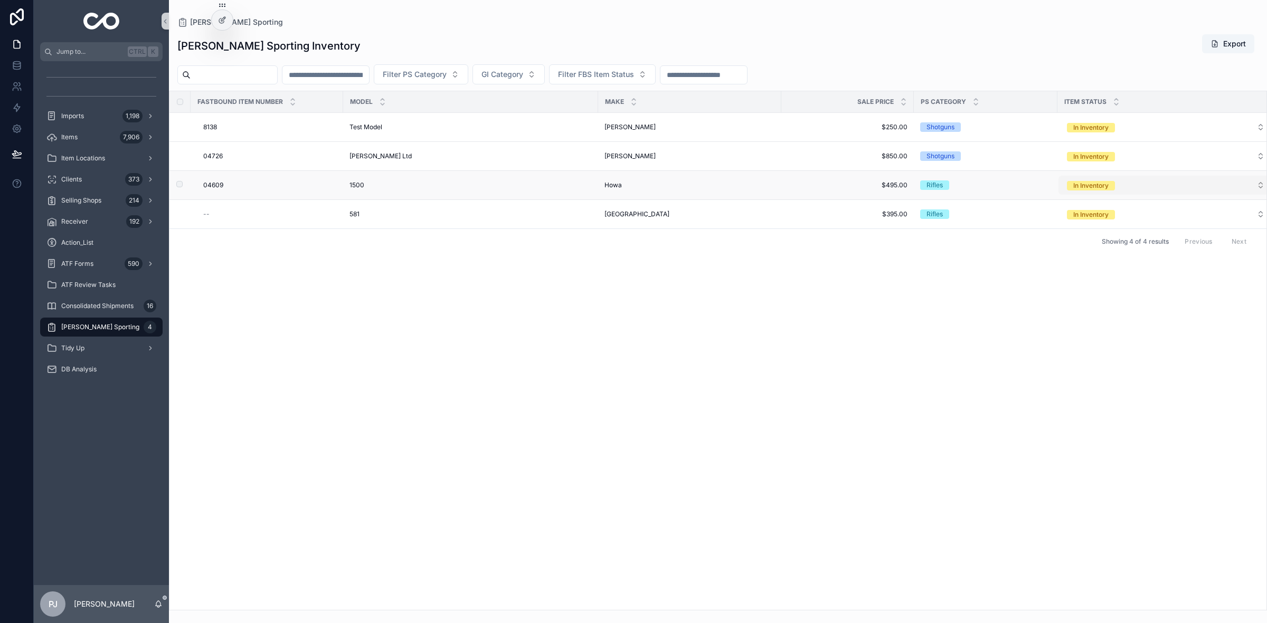
click at [1080, 188] on div "In Inventory" at bounding box center [1090, 186] width 35 height 10
click at [1086, 257] on div "Listed Online" at bounding box center [1084, 261] width 39 height 10
click at [96, 139] on div "Items 7,906" at bounding box center [101, 137] width 110 height 17
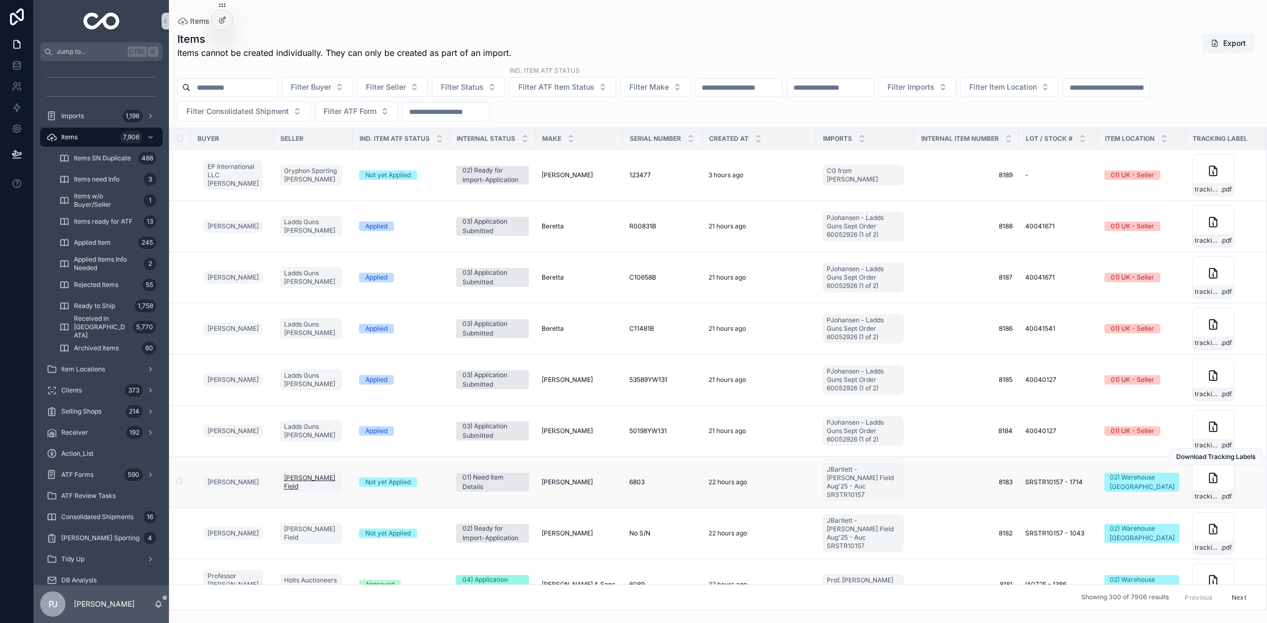
click at [315, 478] on link "[PERSON_NAME] Field" at bounding box center [311, 482] width 62 height 21
click at [541, 491] on td "Wild, Thomas Wild, Thomas" at bounding box center [579, 482] width 88 height 51
click at [564, 429] on span "[PERSON_NAME]" at bounding box center [567, 431] width 51 height 8
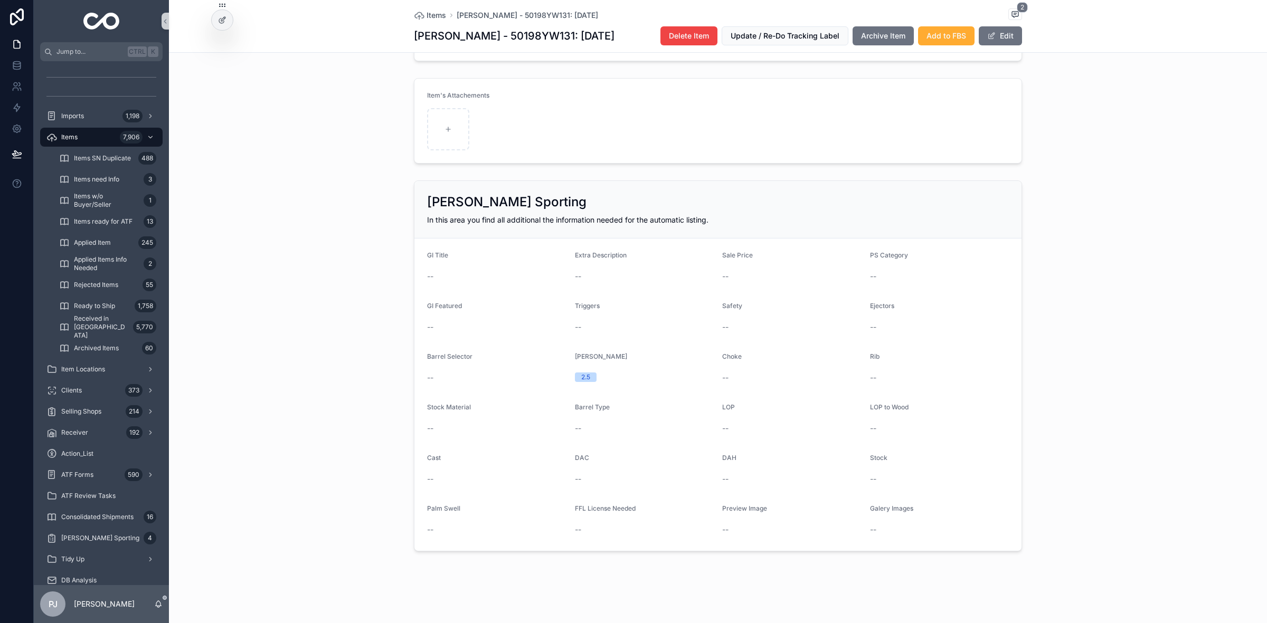
scroll to position [779, 0]
click at [69, 140] on span "Items" at bounding box center [69, 137] width 16 height 8
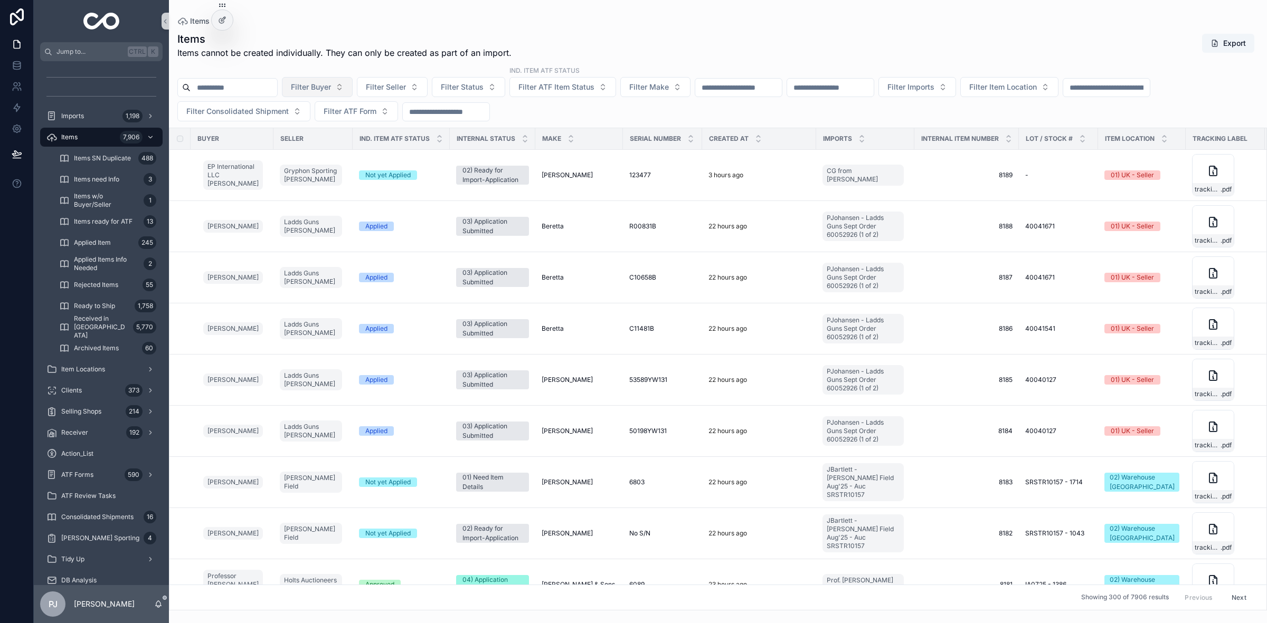
click at [339, 96] on button "Filter Buyer" at bounding box center [317, 87] width 71 height 20
type input "*****"
click at [336, 159] on div "Paul Bryan" at bounding box center [342, 164] width 127 height 17
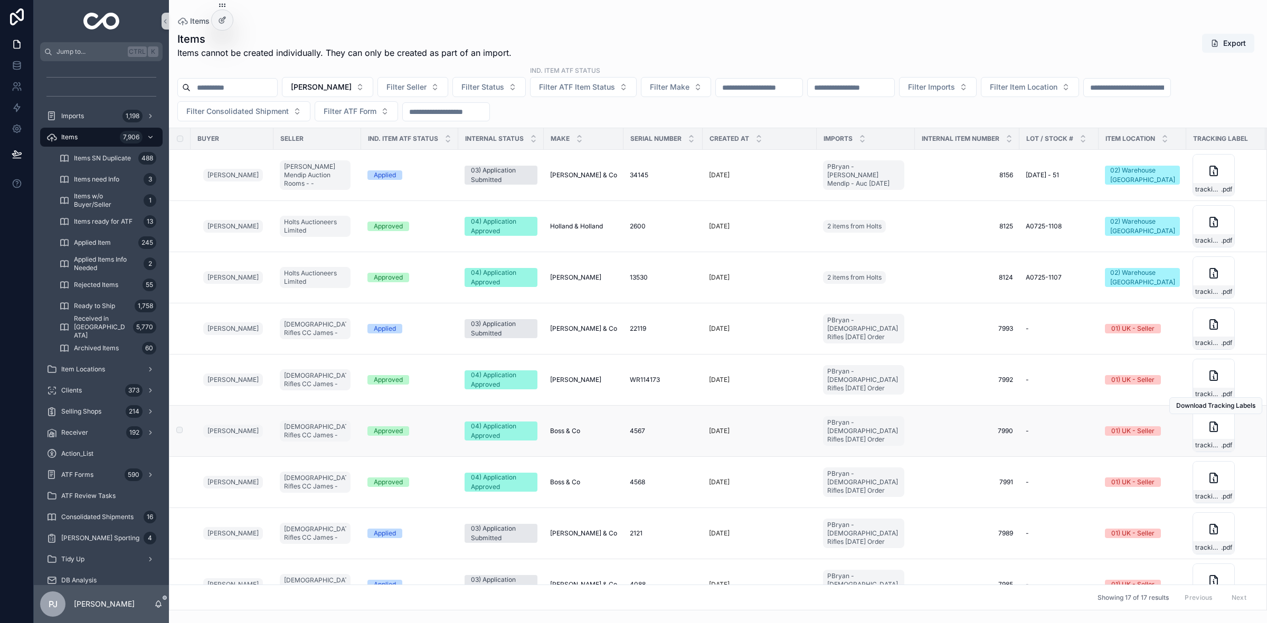
click at [630, 434] on span "4567" at bounding box center [637, 431] width 15 height 8
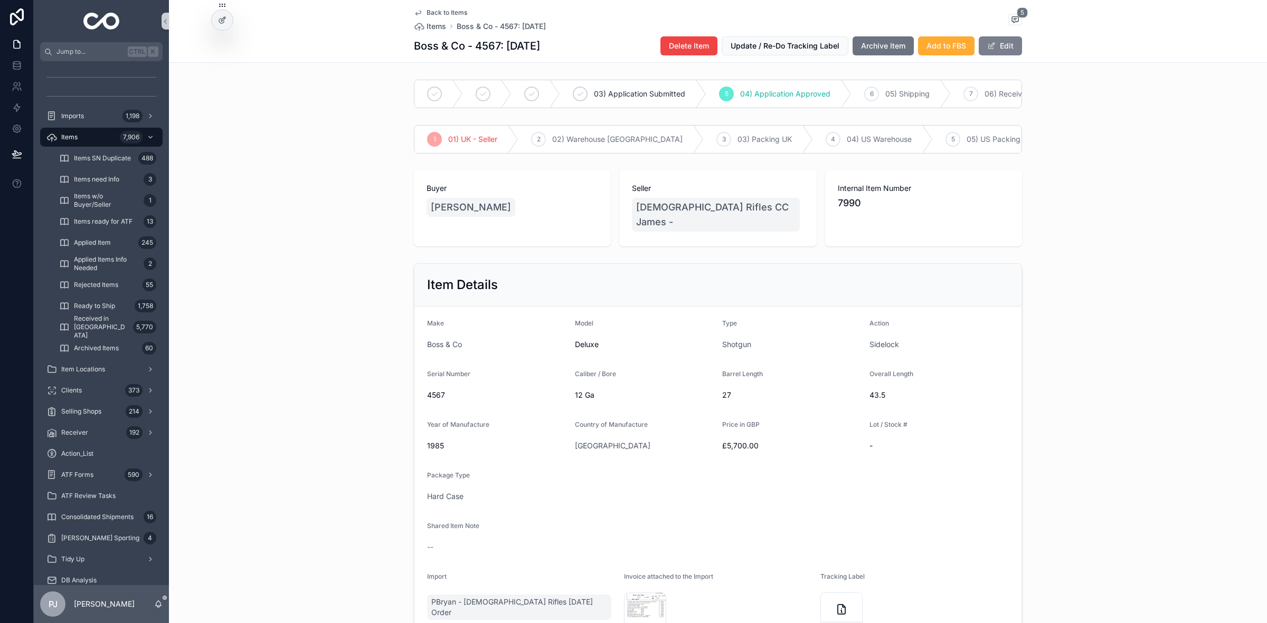
click at [992, 46] on button "Edit" at bounding box center [1000, 45] width 43 height 19
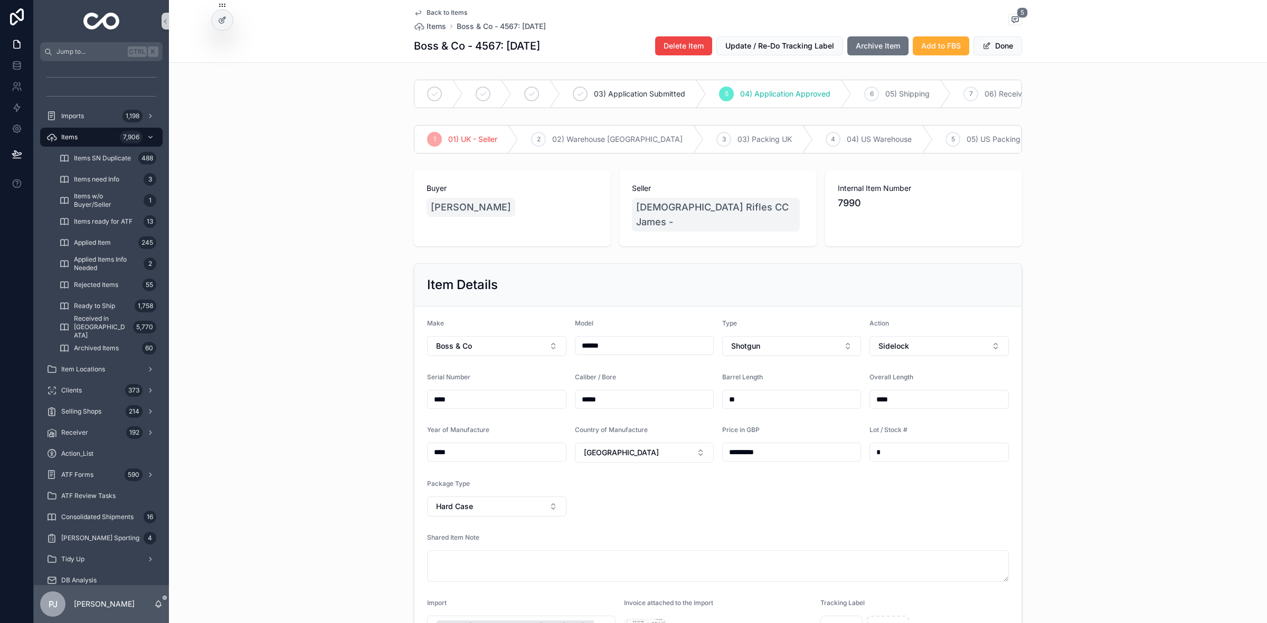
click at [525, 407] on input "****" at bounding box center [497, 399] width 138 height 15
type input "**********"
click at [999, 56] on div "Back to Items Items Boss & Co - 4567 (: 05.08.2025 5 Boss & Co - 4567 (: 05.08.…" at bounding box center [718, 31] width 608 height 62
click at [999, 49] on button "Done" at bounding box center [997, 45] width 49 height 19
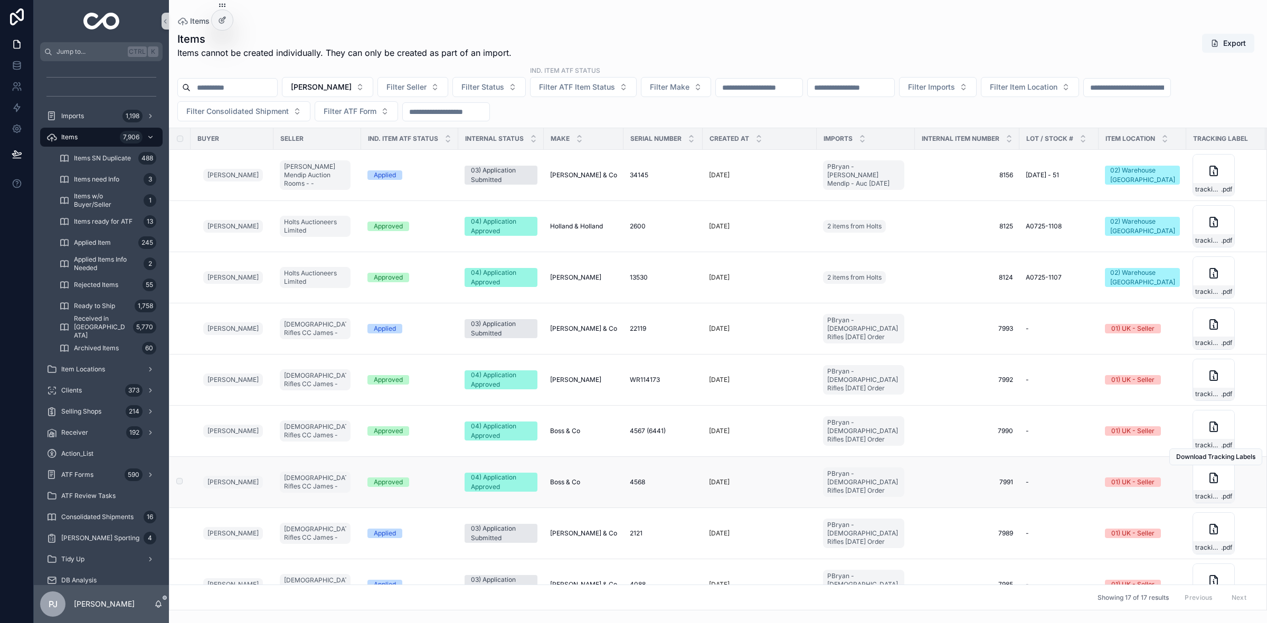
click at [625, 488] on td "4568 4568" at bounding box center [662, 482] width 79 height 51
click at [630, 485] on span "4568" at bounding box center [637, 482] width 15 height 8
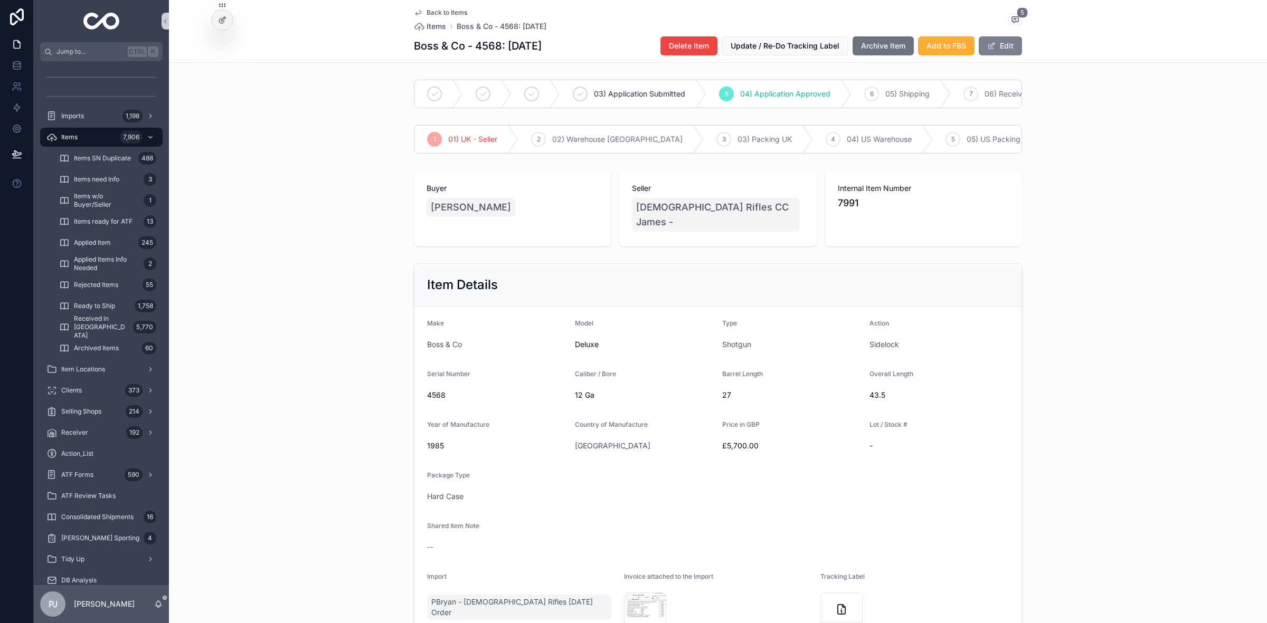
click at [990, 42] on span "scrollable content" at bounding box center [991, 46] width 8 height 8
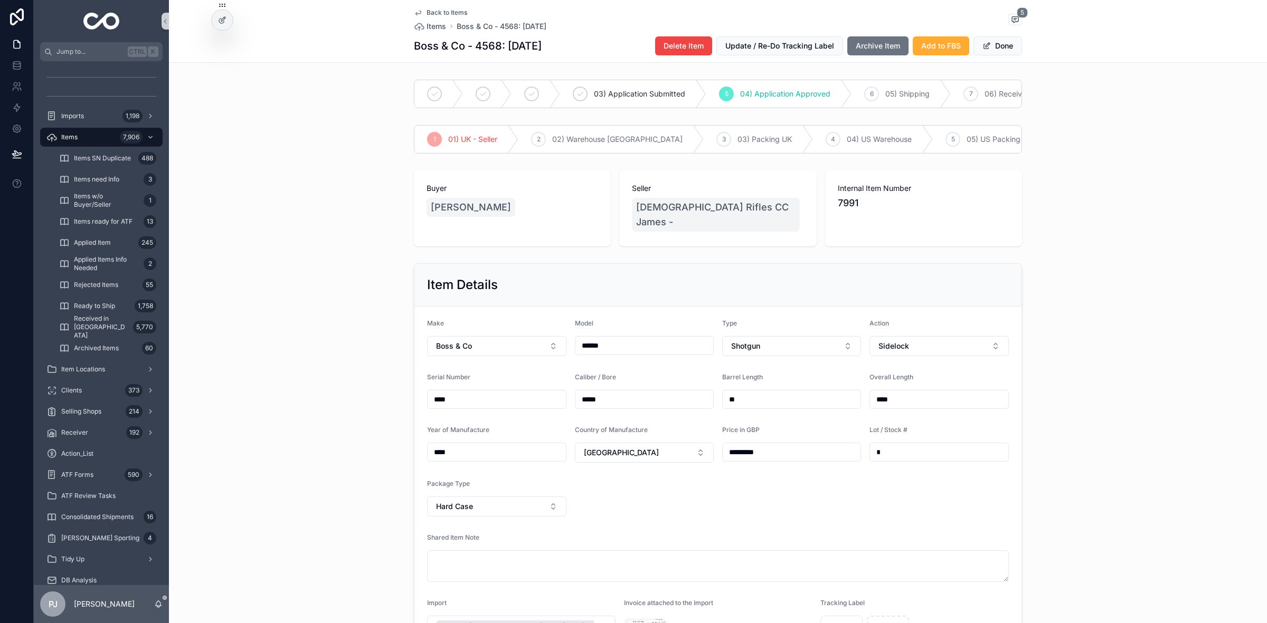
click at [500, 406] on input "****" at bounding box center [497, 399] width 138 height 15
type input "**********"
click at [988, 46] on button "Done" at bounding box center [997, 45] width 49 height 19
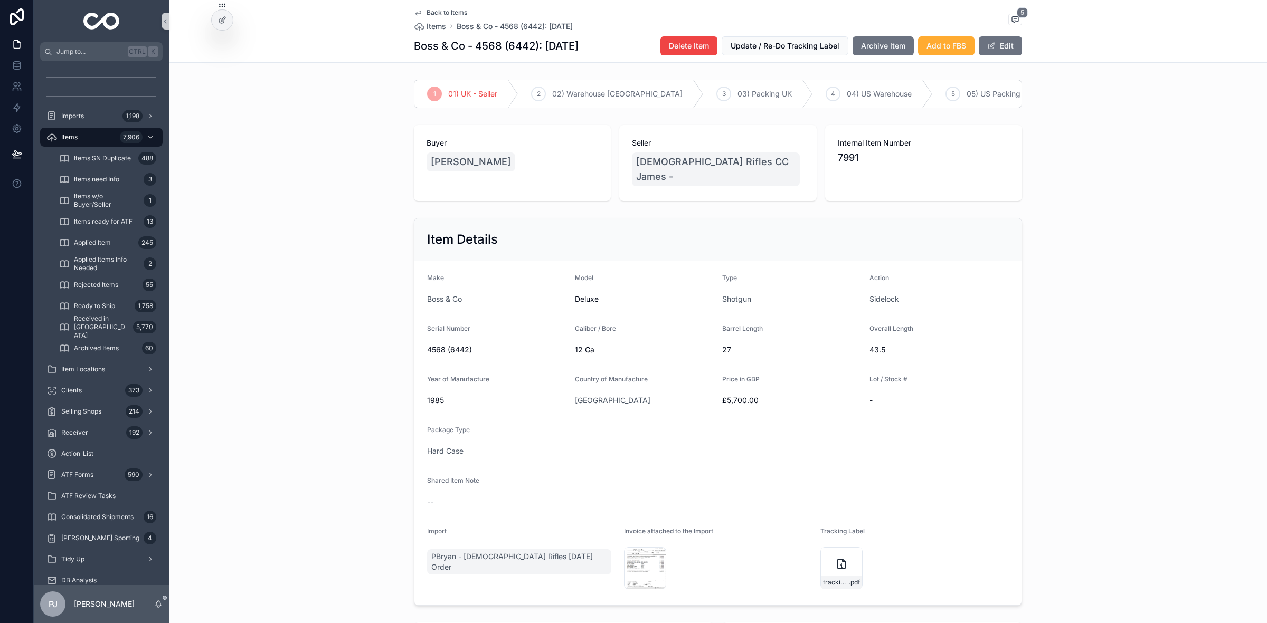
scroll to position [132, 0]
